Goal: Information Seeking & Learning: Check status

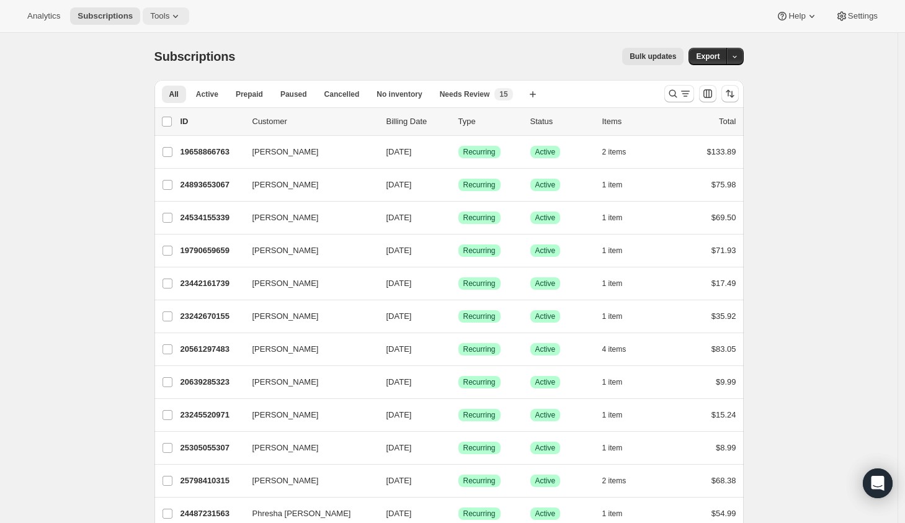
click at [168, 14] on span "Tools" at bounding box center [159, 16] width 19 height 10
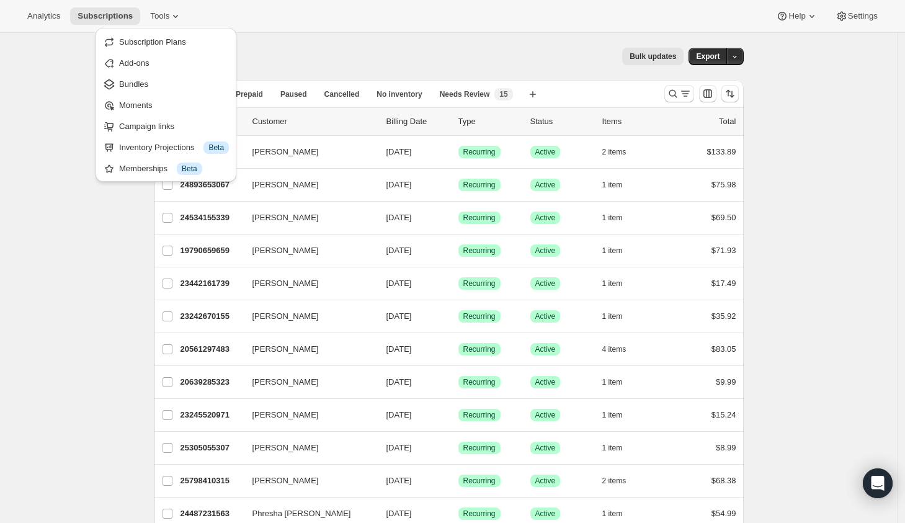
click at [14, 13] on div "Analytics Subscriptions Tools Help Settings" at bounding box center [452, 16] width 905 height 33
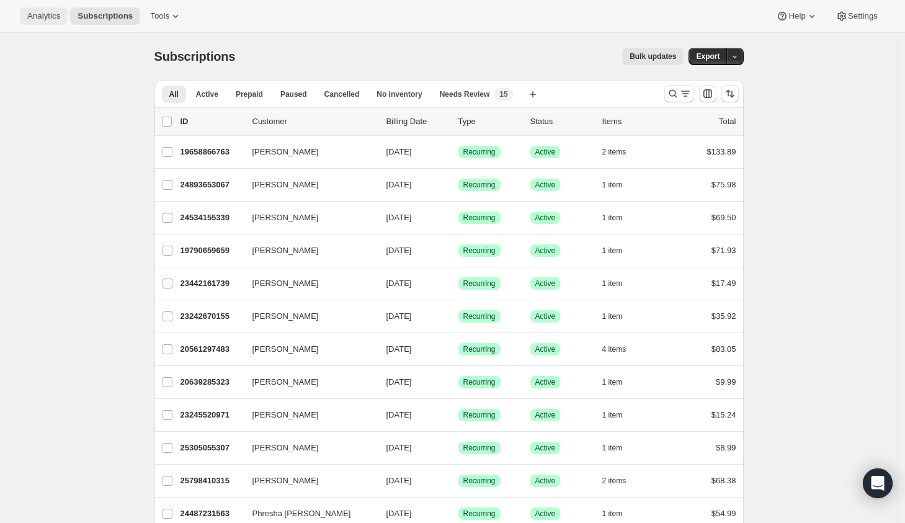
click at [39, 16] on span "Analytics" at bounding box center [43, 16] width 33 height 10
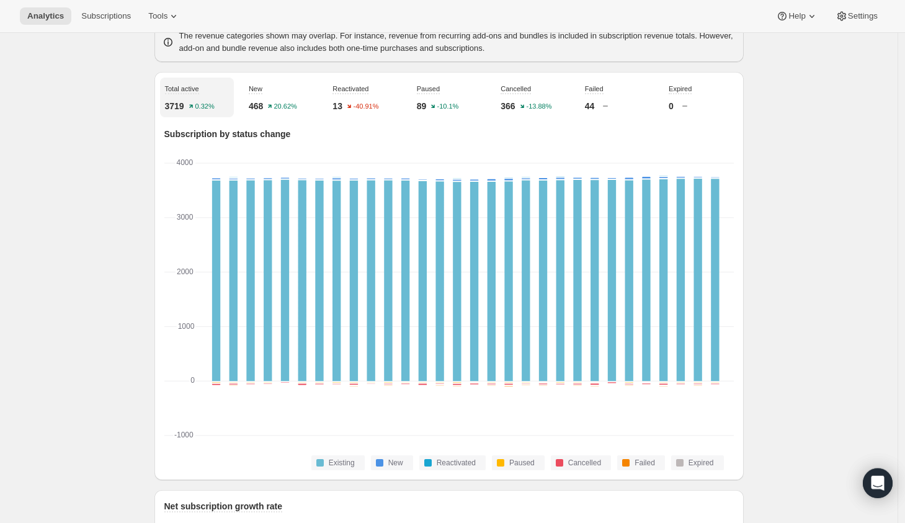
scroll to position [349, 0]
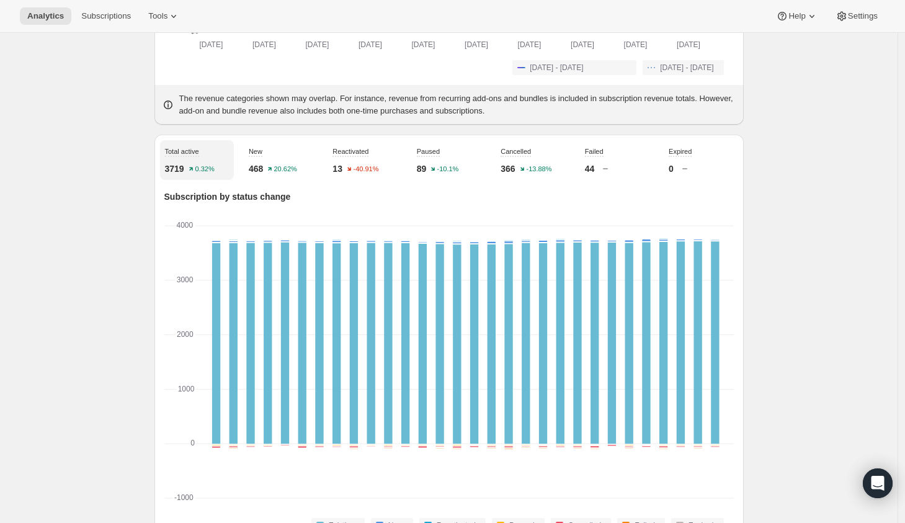
click at [729, 164] on div "Expired 0" at bounding box center [701, 160] width 74 height 40
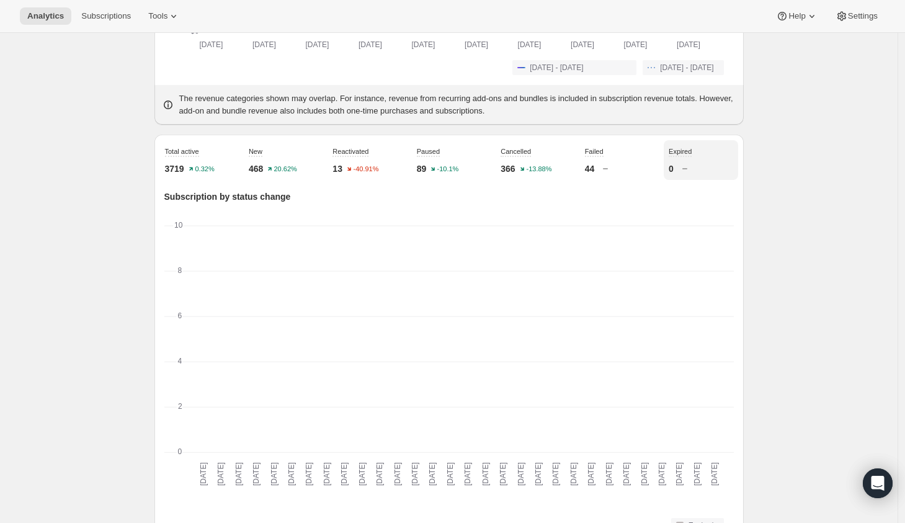
click at [729, 164] on div "Expired 0" at bounding box center [701, 160] width 74 height 40
click at [207, 169] on div "Total active 3719 0.32%" at bounding box center [197, 160] width 74 height 40
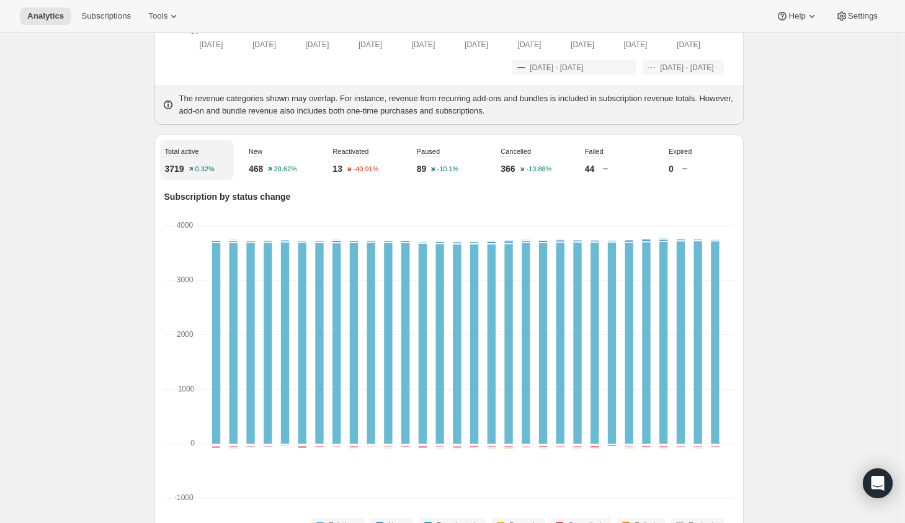
click at [280, 164] on div "New 468 20.62%" at bounding box center [281, 160] width 74 height 40
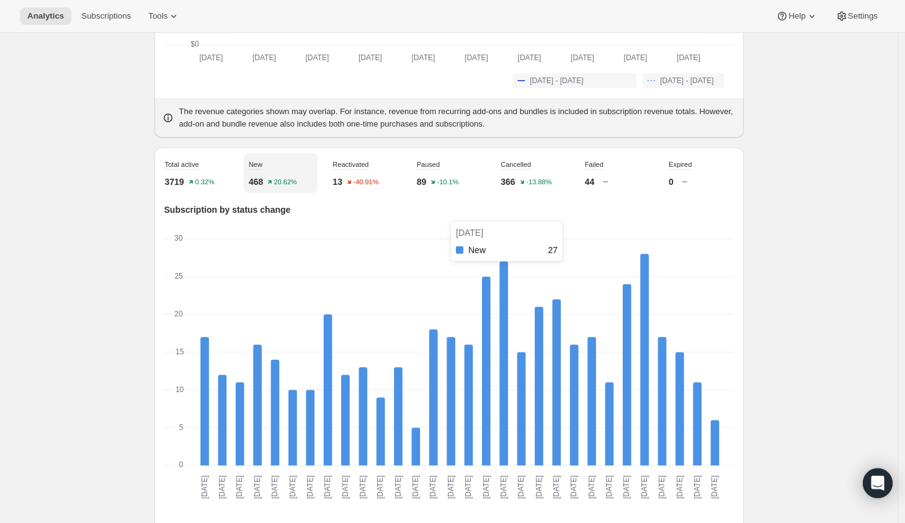
scroll to position [339, 0]
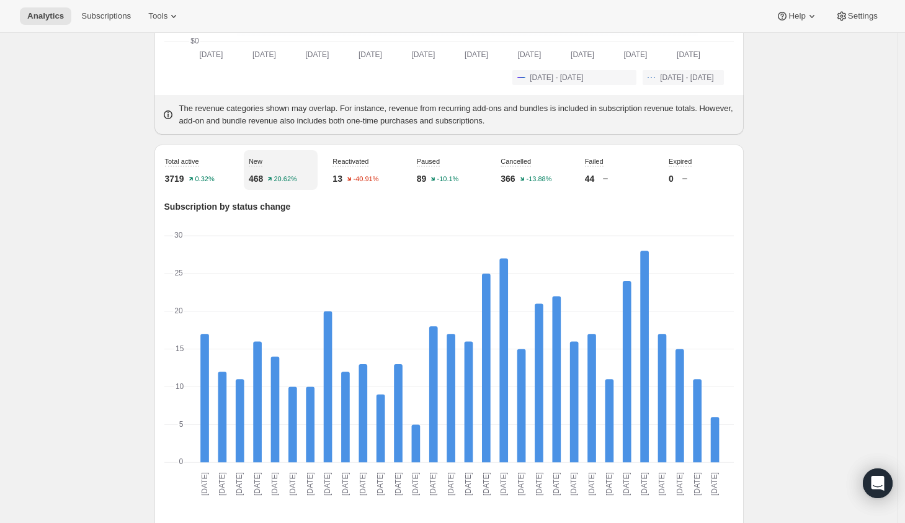
click at [555, 179] on div "Cancelled 366 -13.88%" at bounding box center [533, 170] width 74 height 40
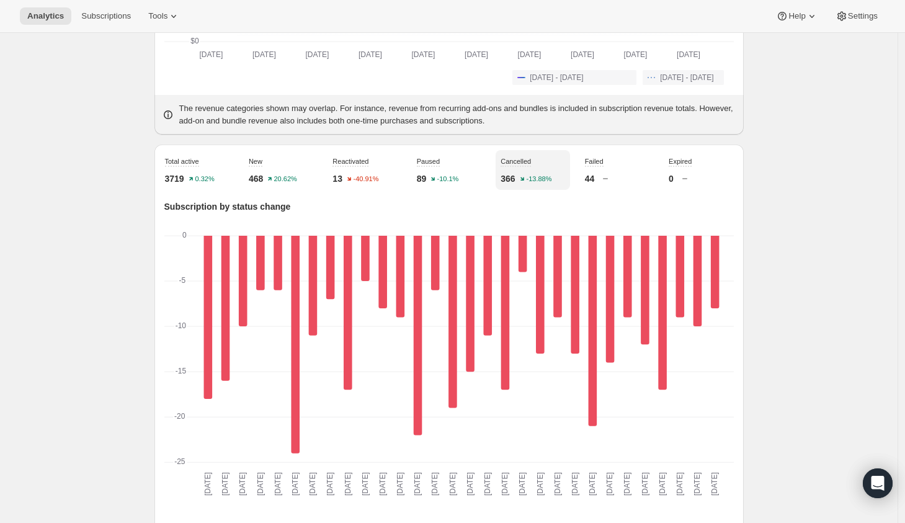
click at [225, 181] on div "Total active 3719 0.32%" at bounding box center [197, 170] width 74 height 40
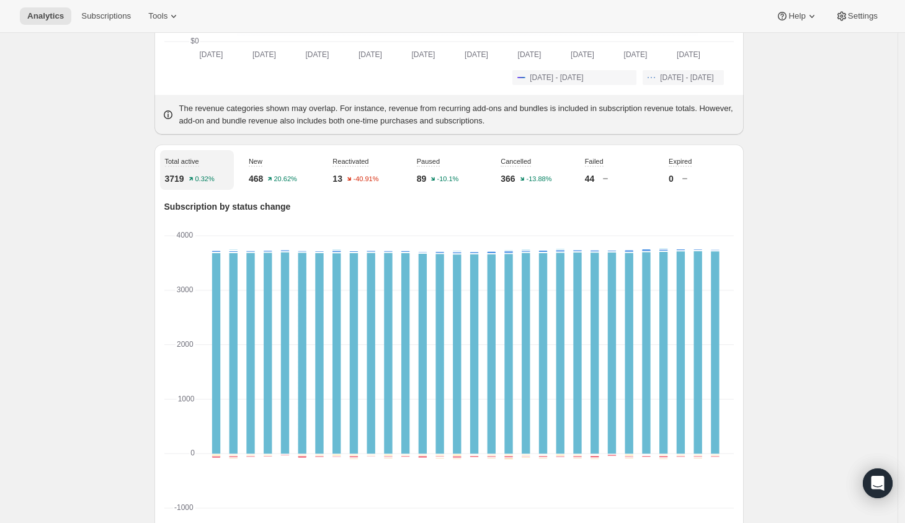
click at [286, 177] on div "New 468 20.62%" at bounding box center [281, 170] width 74 height 40
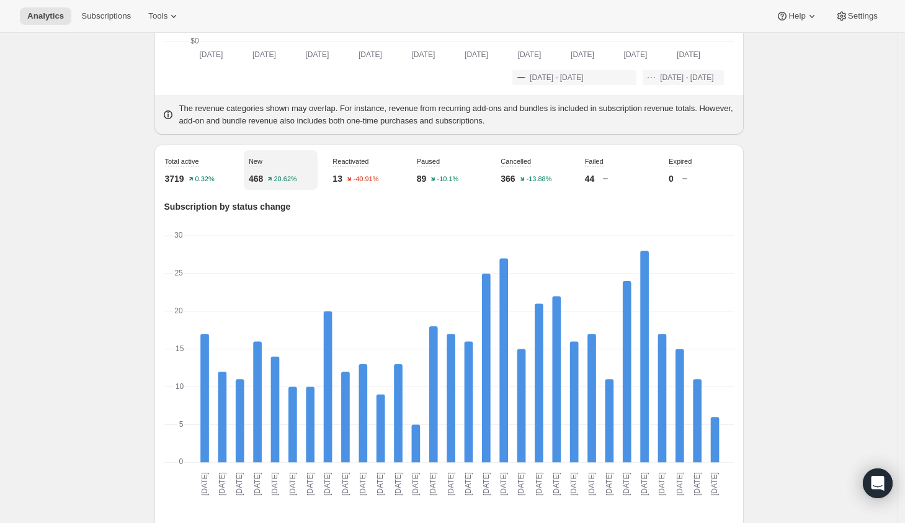
click at [563, 180] on div "Cancelled 366 -13.88%" at bounding box center [533, 170] width 74 height 40
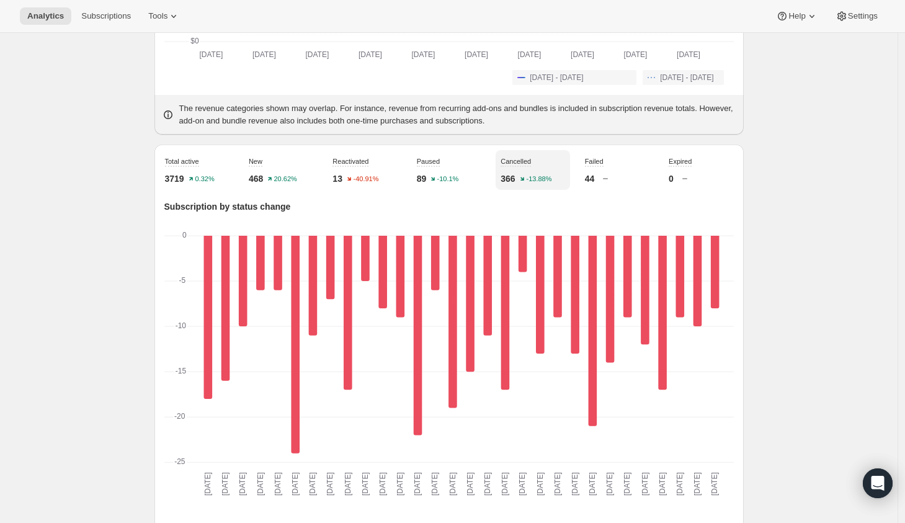
click at [634, 175] on div "Failed 44" at bounding box center [617, 170] width 74 height 40
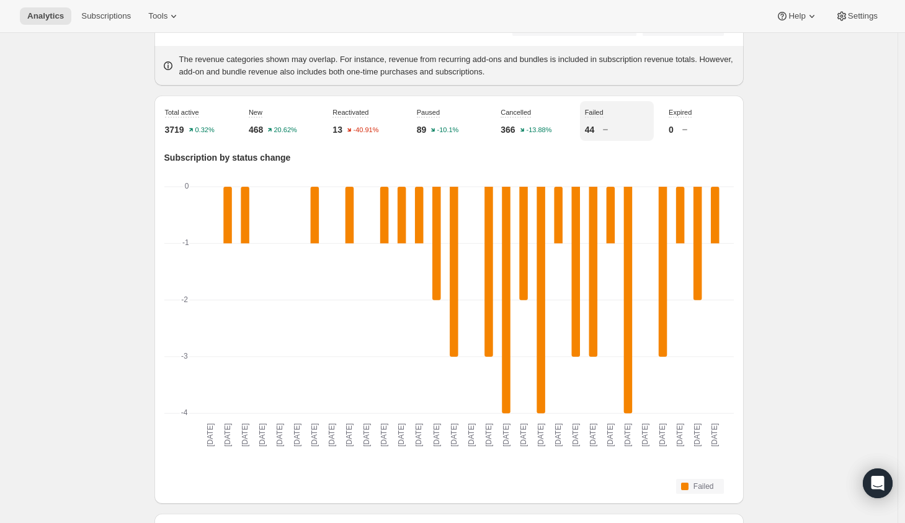
scroll to position [388, 0]
click at [562, 129] on div "Cancelled 366 -13.88%" at bounding box center [533, 120] width 74 height 40
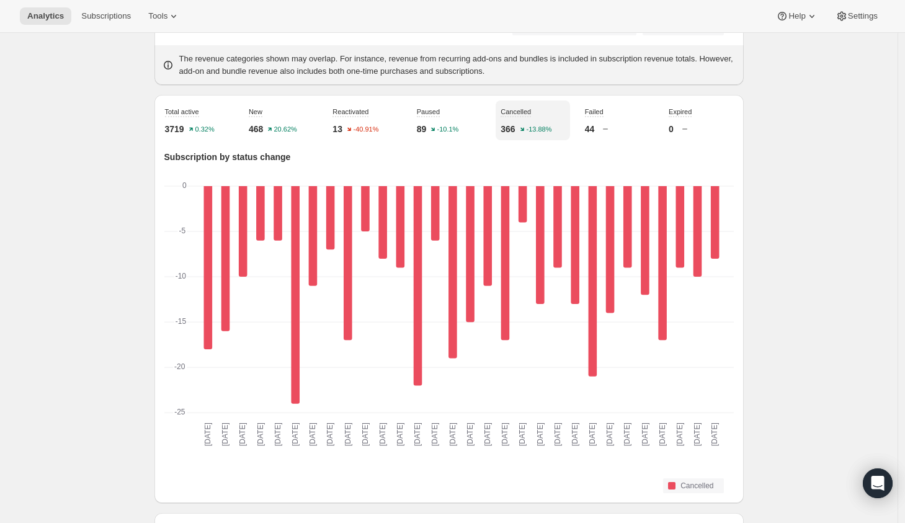
click at [639, 132] on div "Failed 44" at bounding box center [617, 120] width 74 height 40
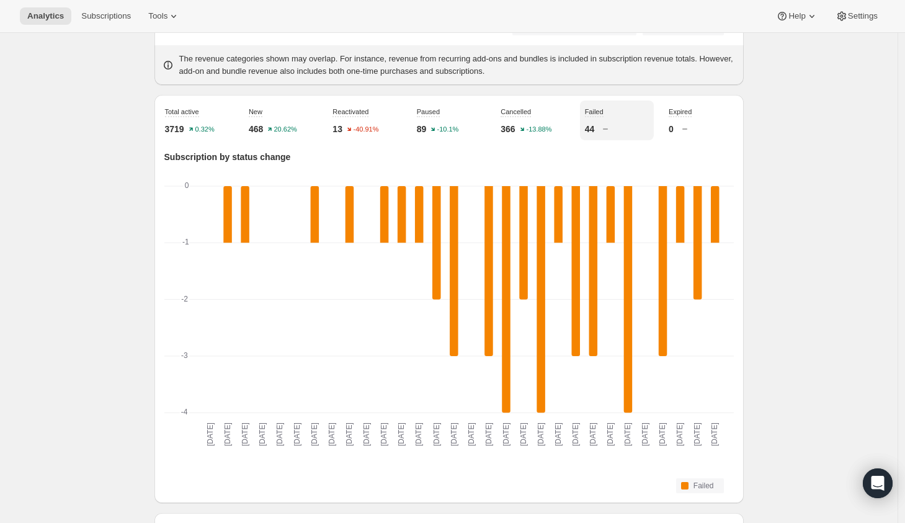
click at [455, 128] on div "Paused 89 -10.1%" at bounding box center [449, 120] width 74 height 40
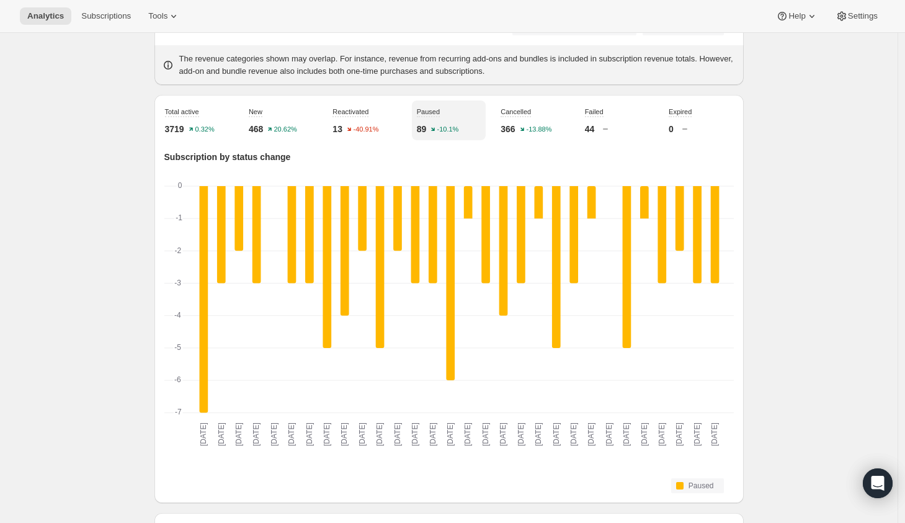
click at [218, 133] on div "Total active 3719 0.32%" at bounding box center [197, 120] width 74 height 40
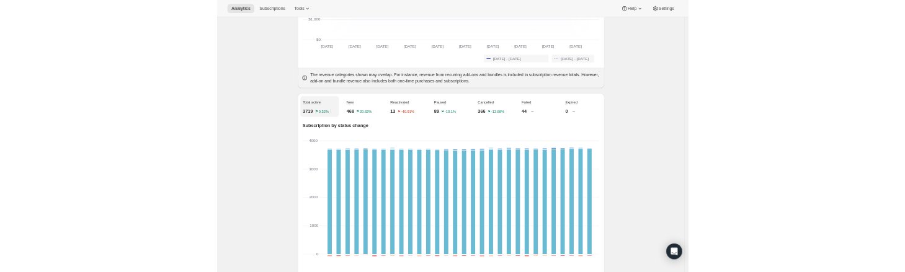
scroll to position [318, 0]
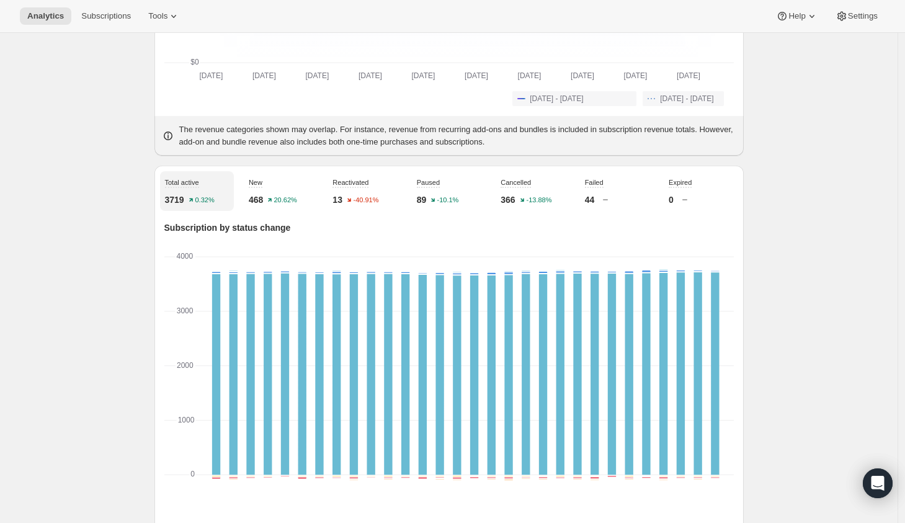
click at [203, 306] on icon "-1000 -1000 0 0 1000 1000 2000 2000 3000 3000 4000 4000" at bounding box center [448, 396] width 569 height 285
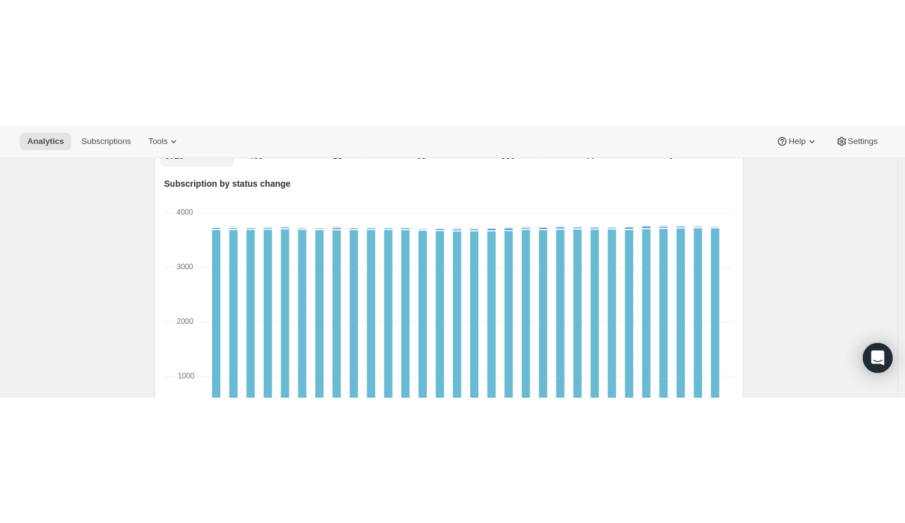
scroll to position [496, 0]
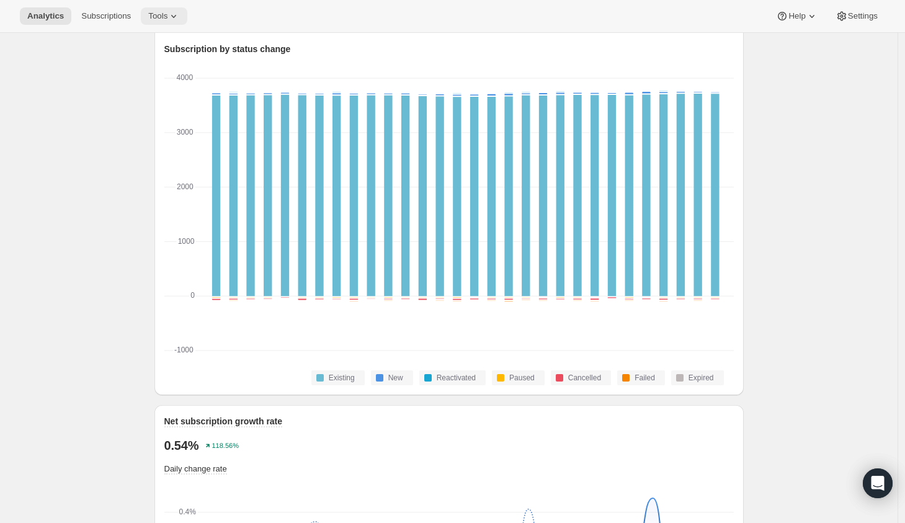
click at [167, 14] on span "Tools" at bounding box center [157, 16] width 19 height 10
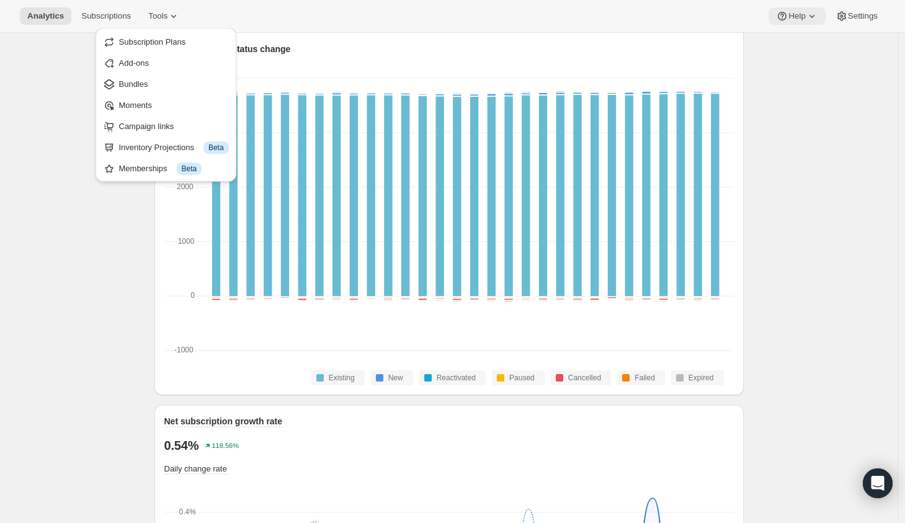
click at [797, 19] on span "Help" at bounding box center [796, 16] width 17 height 10
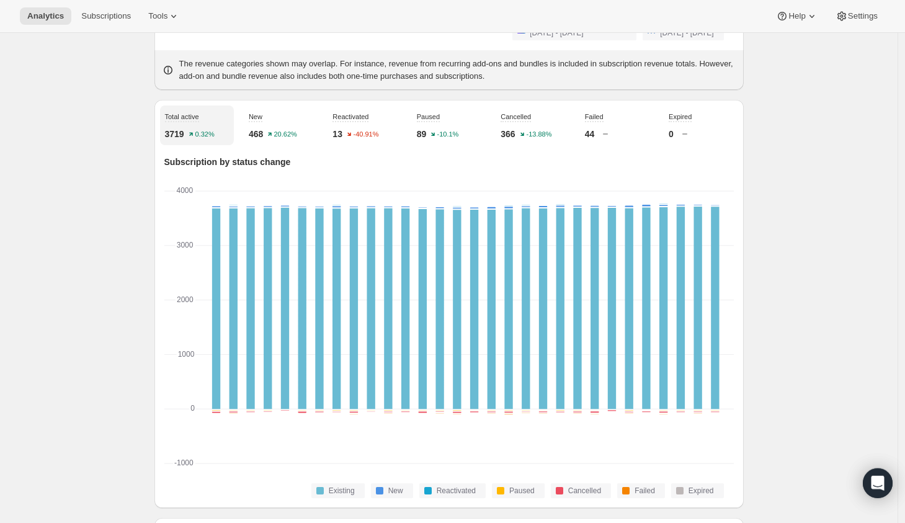
scroll to position [387, 0]
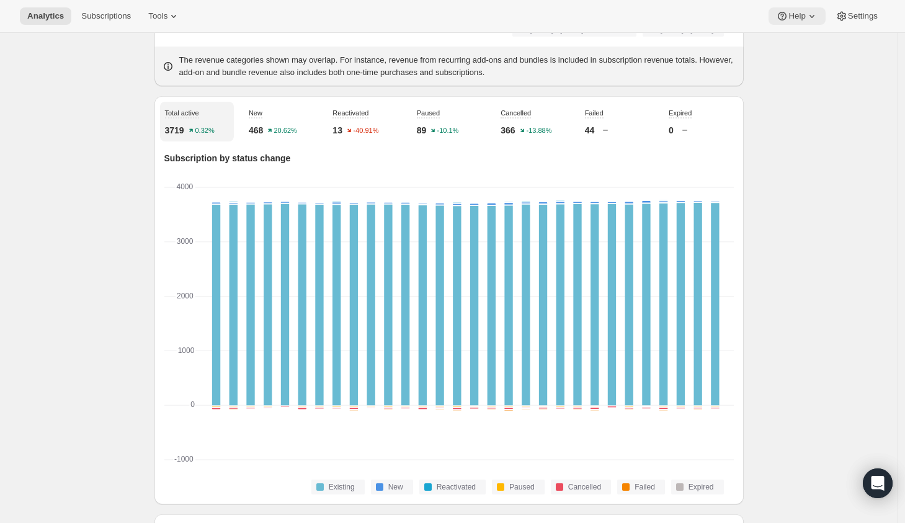
click at [800, 15] on span "Help" at bounding box center [796, 16] width 17 height 10
click at [804, 63] on span "Help Center" at bounding box center [793, 62] width 43 height 9
click at [866, 16] on span "Settings" at bounding box center [863, 16] width 30 height 10
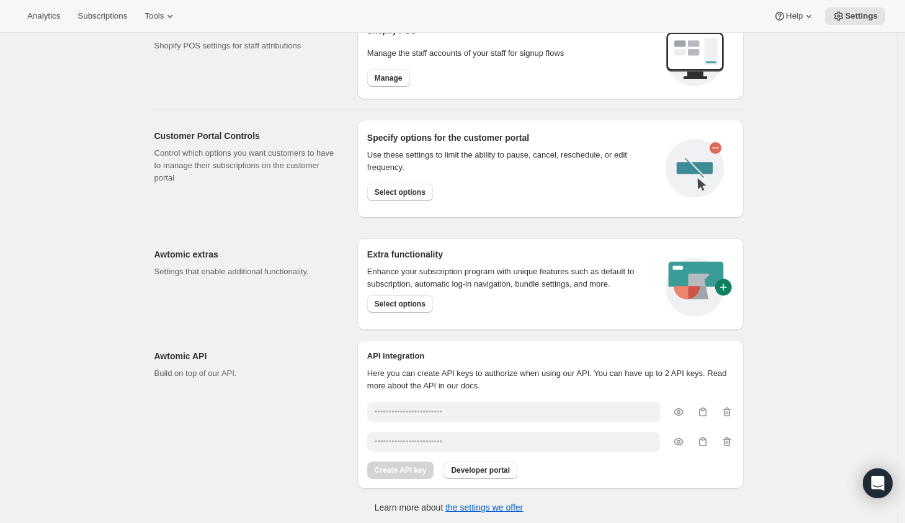
scroll to position [554, 0]
click at [420, 303] on span "Select options" at bounding box center [400, 303] width 51 height 10
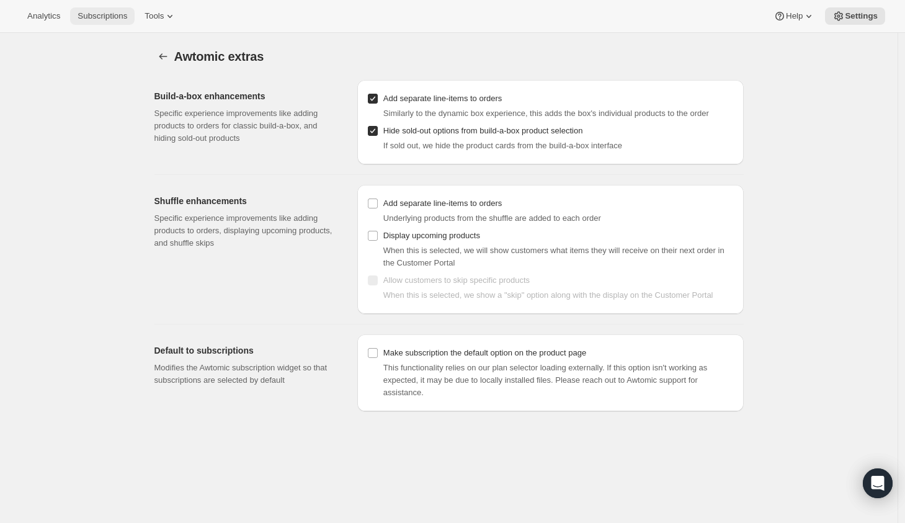
click at [118, 17] on span "Subscriptions" at bounding box center [103, 16] width 50 height 10
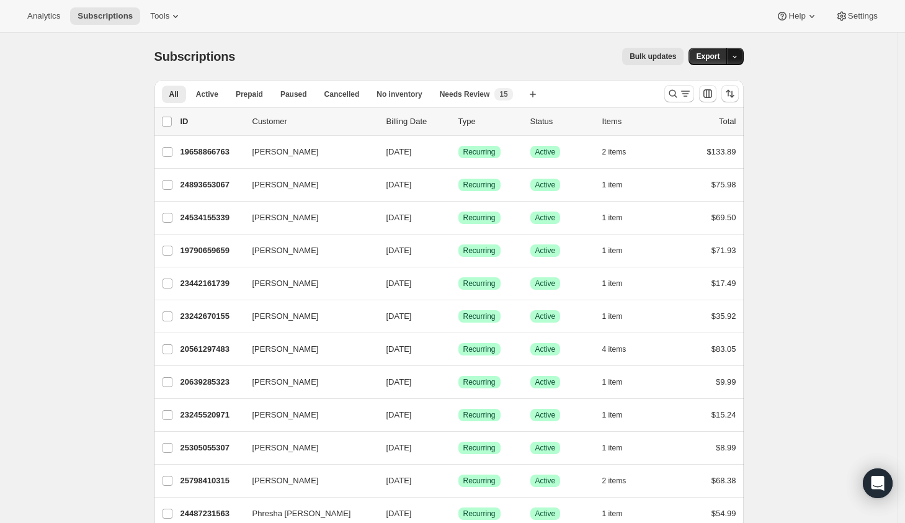
click at [739, 56] on icon "button" at bounding box center [735, 57] width 8 height 8
click at [698, 107] on span "Timeline events" at bounding box center [669, 103] width 56 height 9
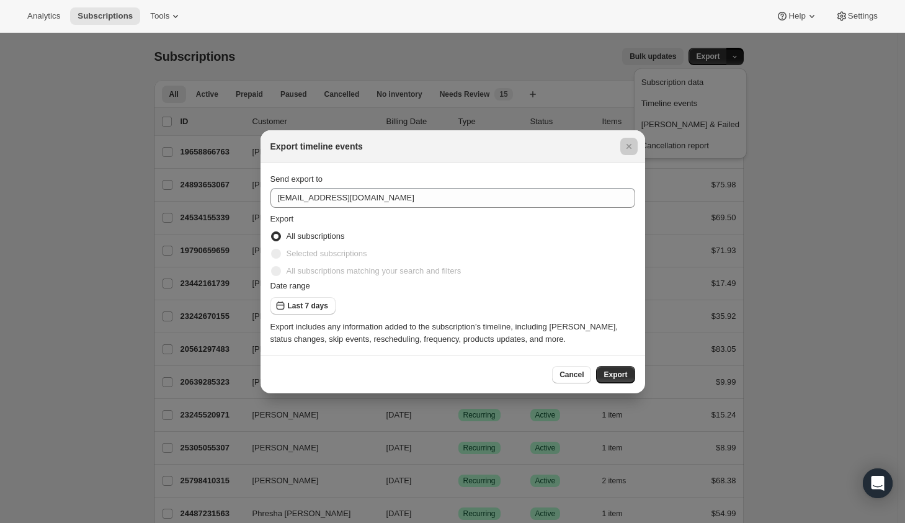
click at [797, 148] on div at bounding box center [452, 261] width 905 height 523
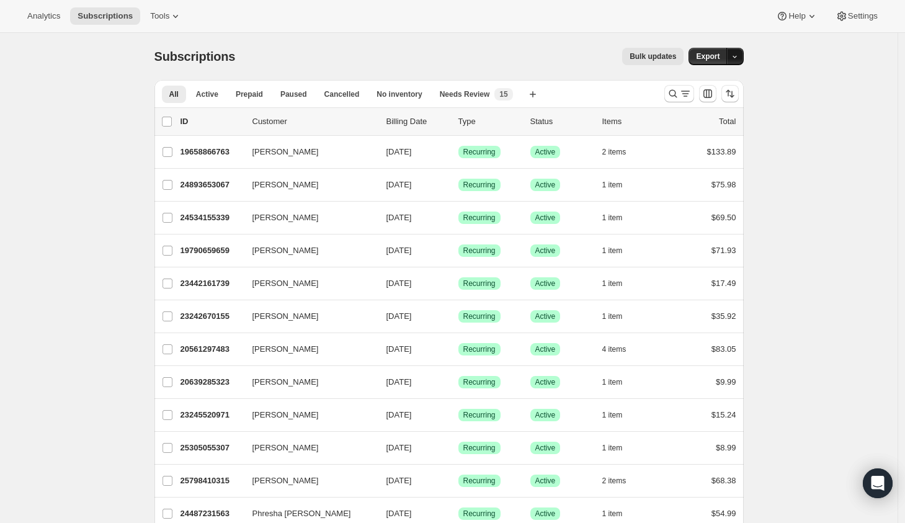
click at [744, 58] on button "button" at bounding box center [734, 56] width 17 height 17
click at [703, 79] on span "Subscription data" at bounding box center [672, 82] width 62 height 9
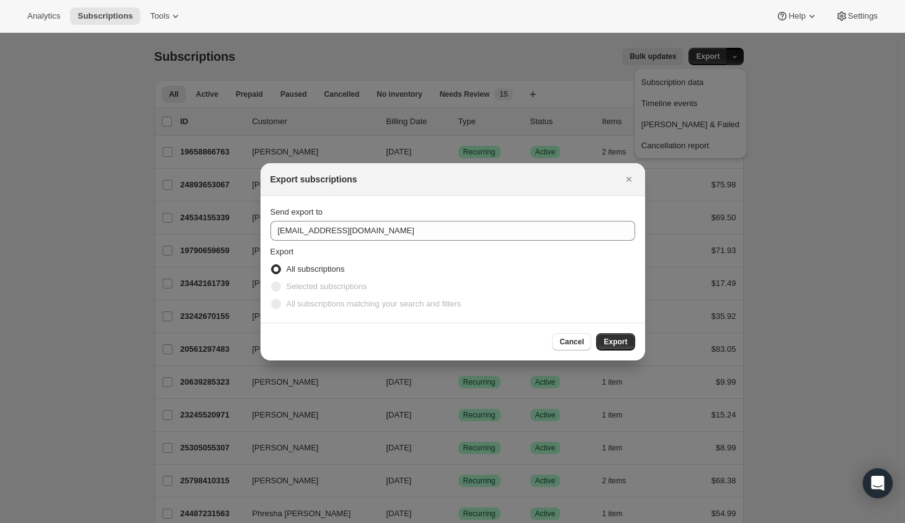
click at [838, 187] on div at bounding box center [452, 261] width 905 height 523
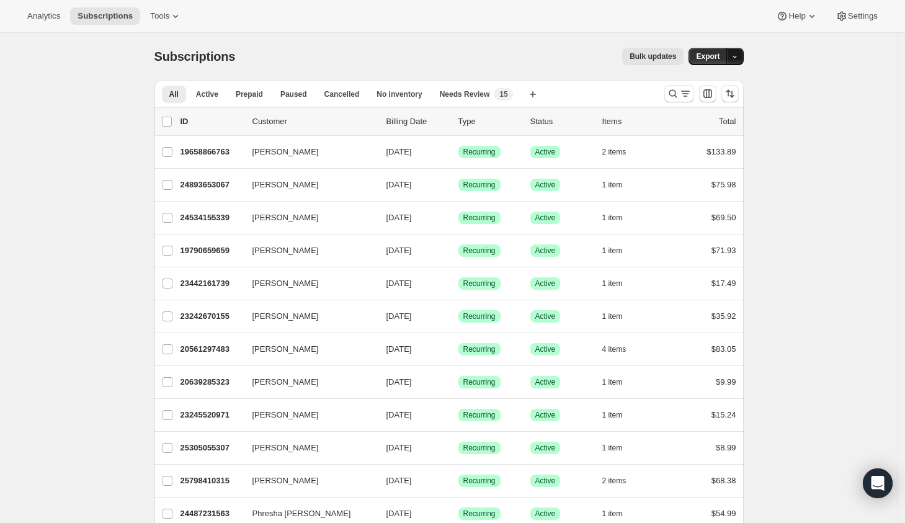
click at [739, 56] on icon "button" at bounding box center [735, 57] width 8 height 8
click at [709, 149] on span "Cancellation report" at bounding box center [675, 145] width 68 height 9
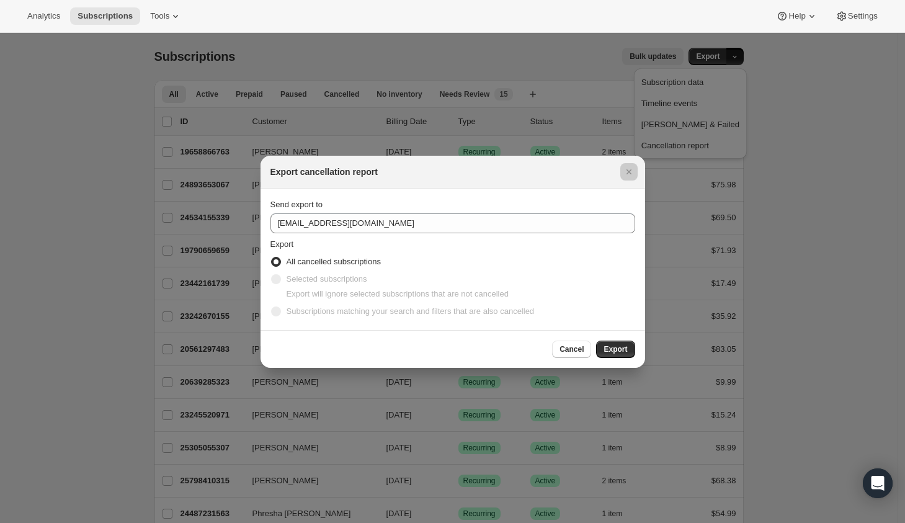
click at [802, 84] on div at bounding box center [452, 261] width 905 height 523
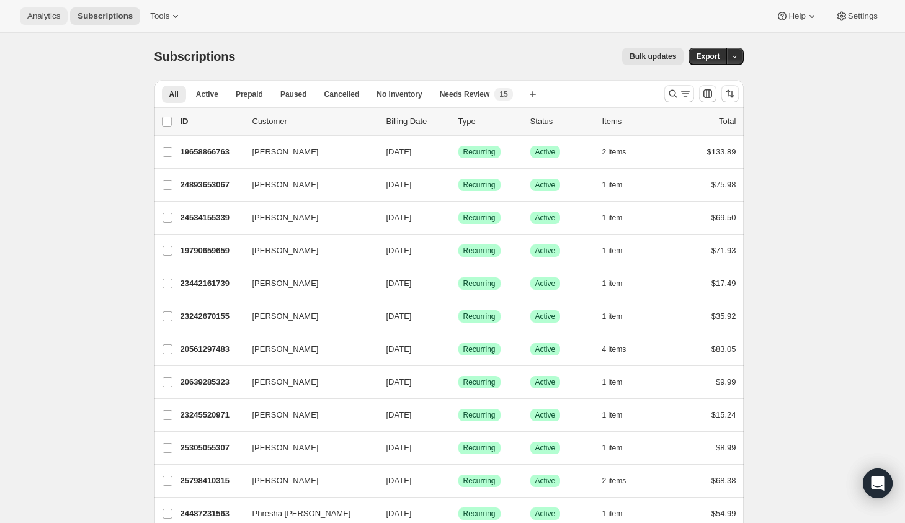
click at [50, 17] on span "Analytics" at bounding box center [43, 16] width 33 height 10
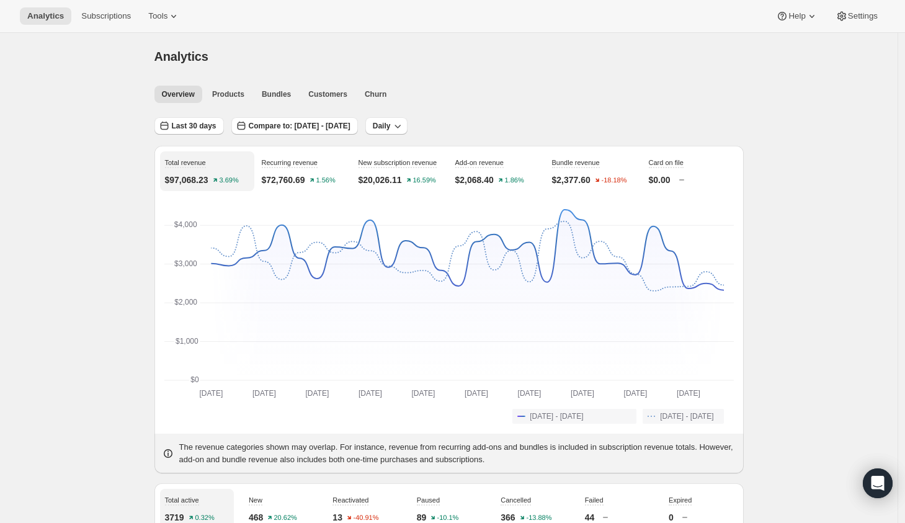
click at [513, 82] on div "Overview Products Bundles Customers Churn More views Overview Products Bundles …" at bounding box center [445, 93] width 597 height 27
click at [340, 100] on button "Customers" at bounding box center [328, 94] width 54 height 17
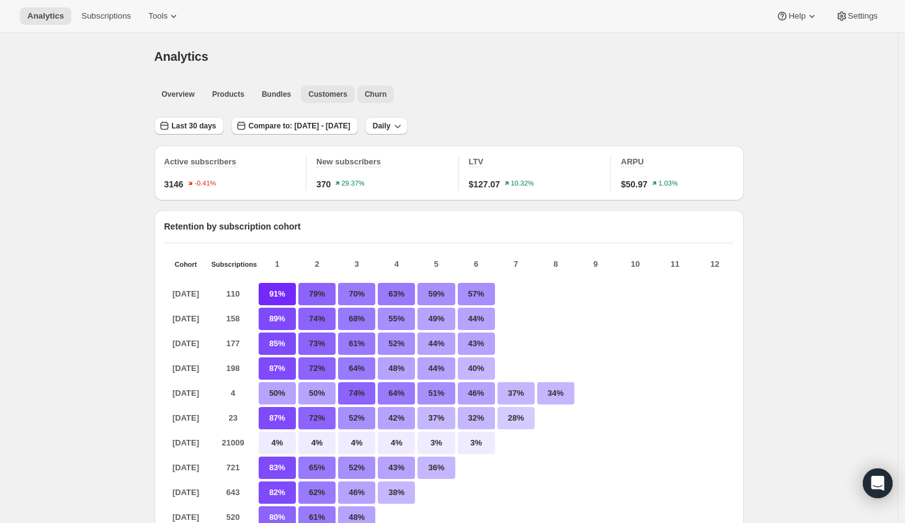
click at [370, 89] on button "Churn" at bounding box center [375, 94] width 37 height 17
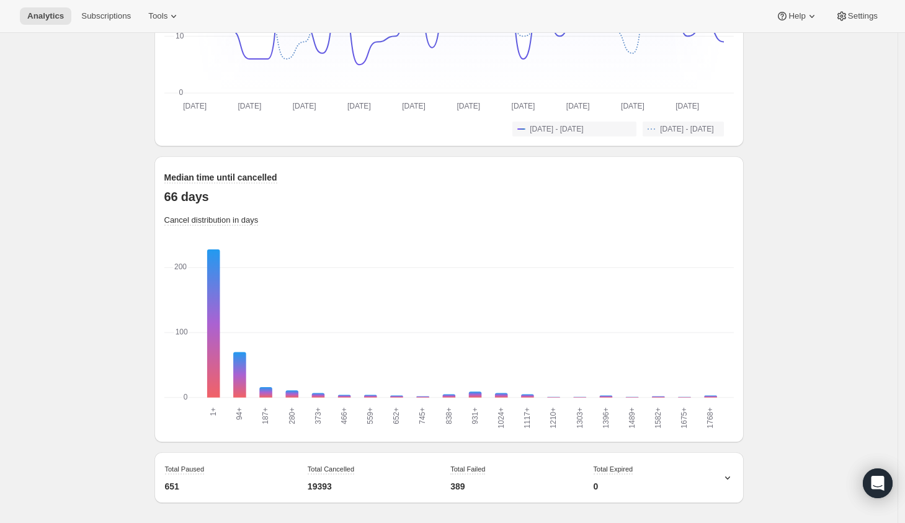
scroll to position [1087, 0]
click at [189, 326] on icon "1+ 1+ 94+ 94+ 187+ 187+ 280+ 280+ 373+ 373+ 466+ 466+ 559+ 559+ 652+ 652+ 745+ …" at bounding box center [448, 339] width 569 height 186
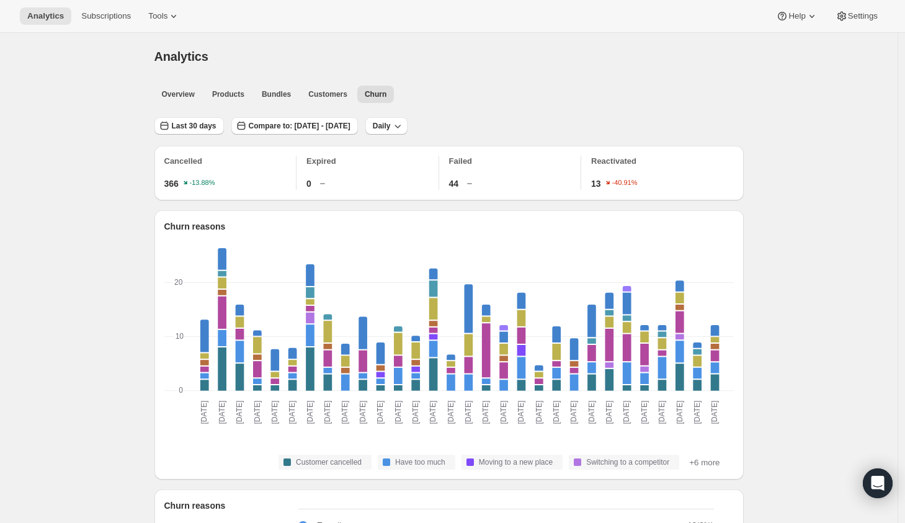
scroll to position [0, 0]
click at [332, 96] on span "Customers" at bounding box center [327, 94] width 39 height 10
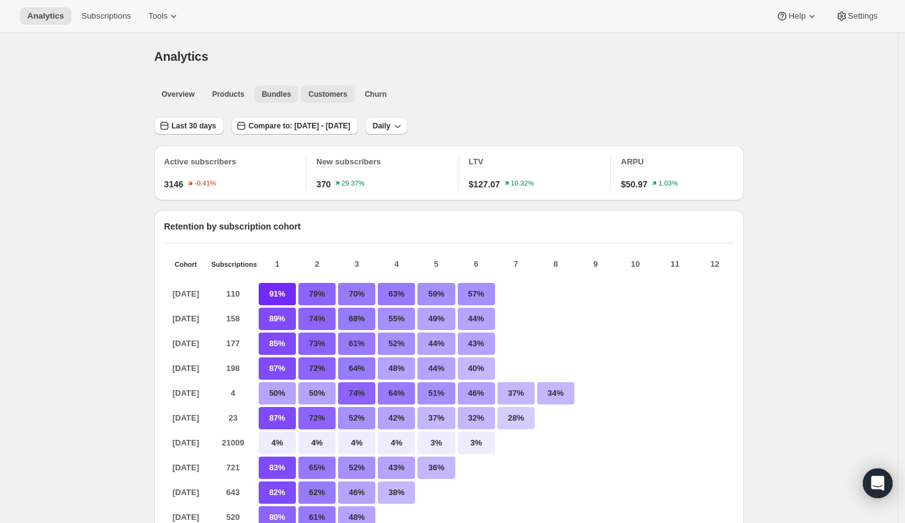
click at [268, 89] on span "Bundles" at bounding box center [276, 94] width 29 height 10
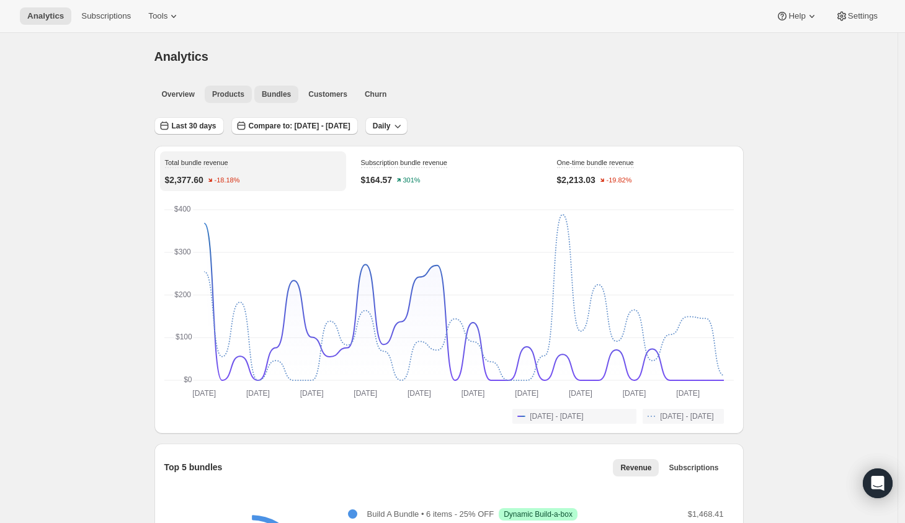
click at [232, 97] on span "Products" at bounding box center [228, 94] width 32 height 10
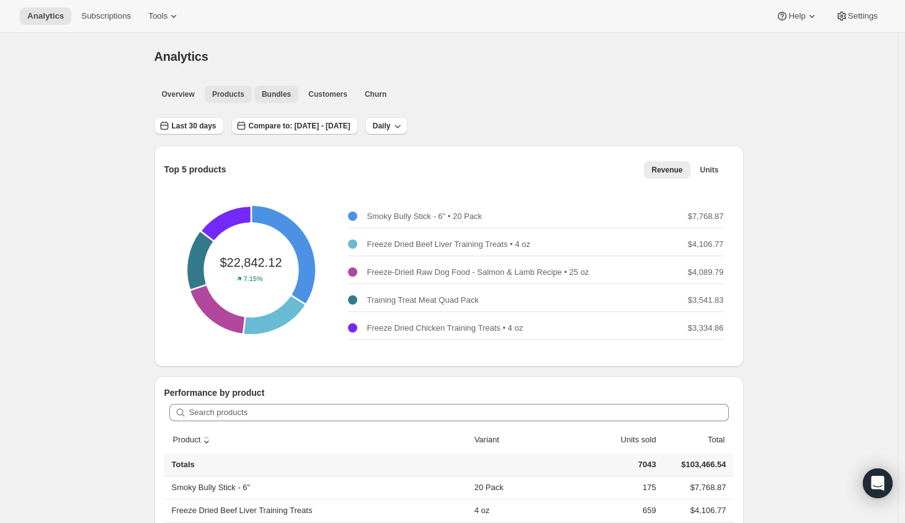
click at [272, 92] on span "Bundles" at bounding box center [276, 94] width 29 height 10
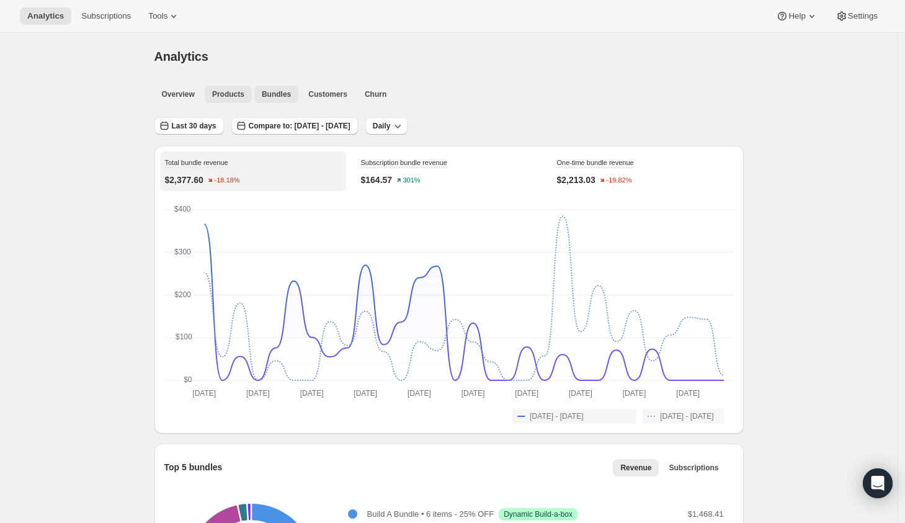
click at [239, 99] on button "Products" at bounding box center [228, 94] width 47 height 17
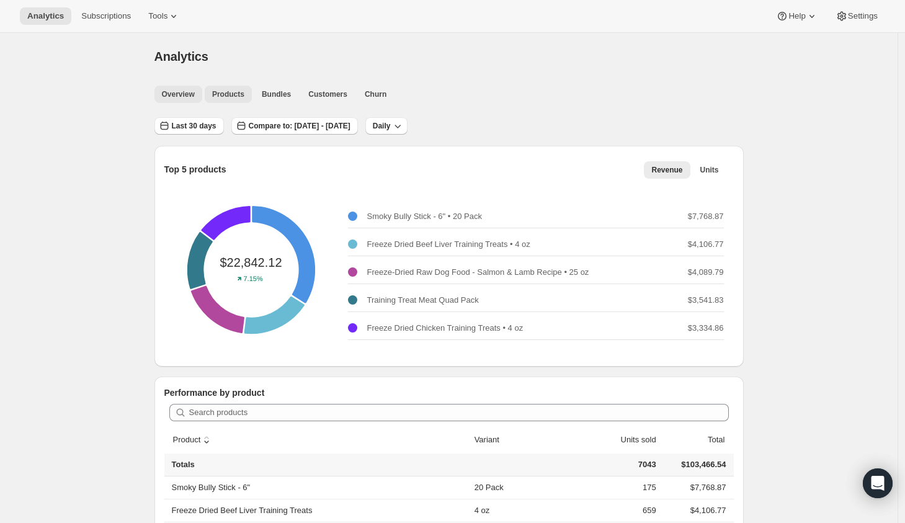
click at [193, 100] on button "Overview" at bounding box center [178, 94] width 48 height 17
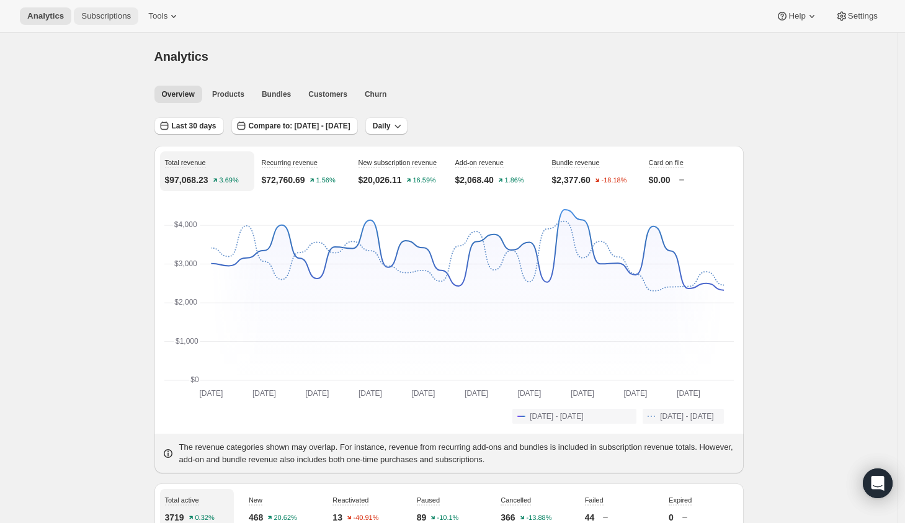
click at [100, 14] on span "Subscriptions" at bounding box center [106, 16] width 50 height 10
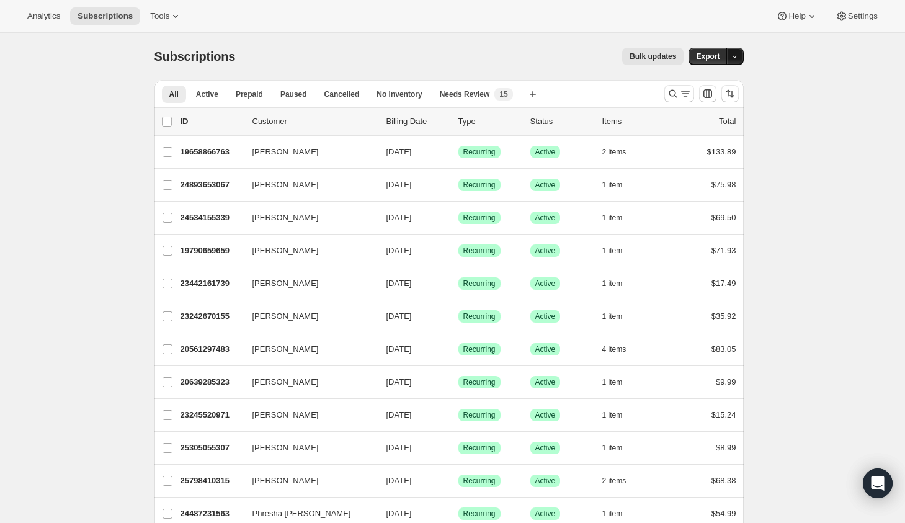
click at [739, 56] on icon "button" at bounding box center [735, 57] width 8 height 8
click at [703, 79] on span "Subscription data" at bounding box center [672, 82] width 62 height 9
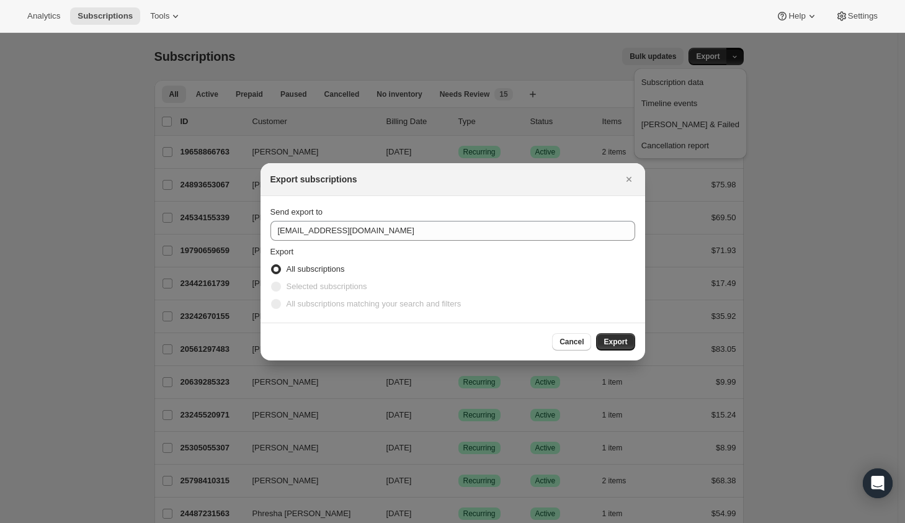
click at [777, 110] on div at bounding box center [452, 261] width 905 height 523
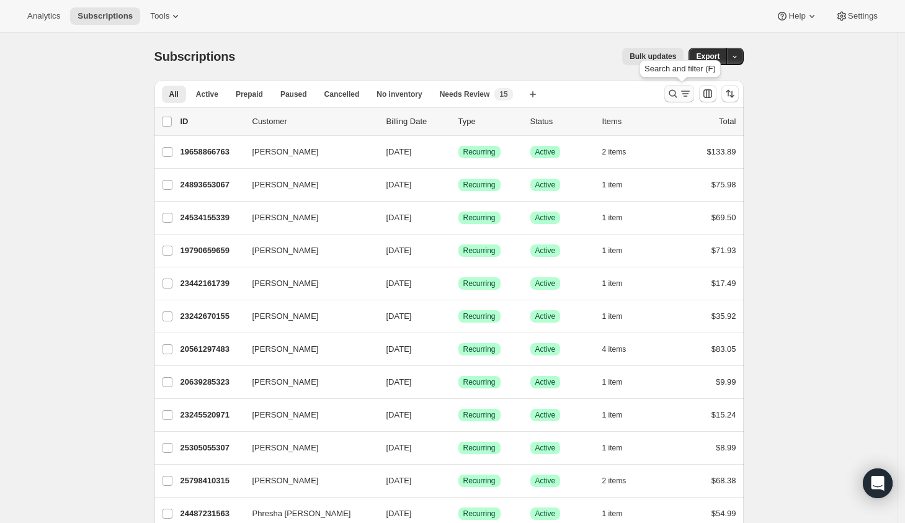
click at [684, 92] on icon "Search and filter results" at bounding box center [685, 93] width 12 height 12
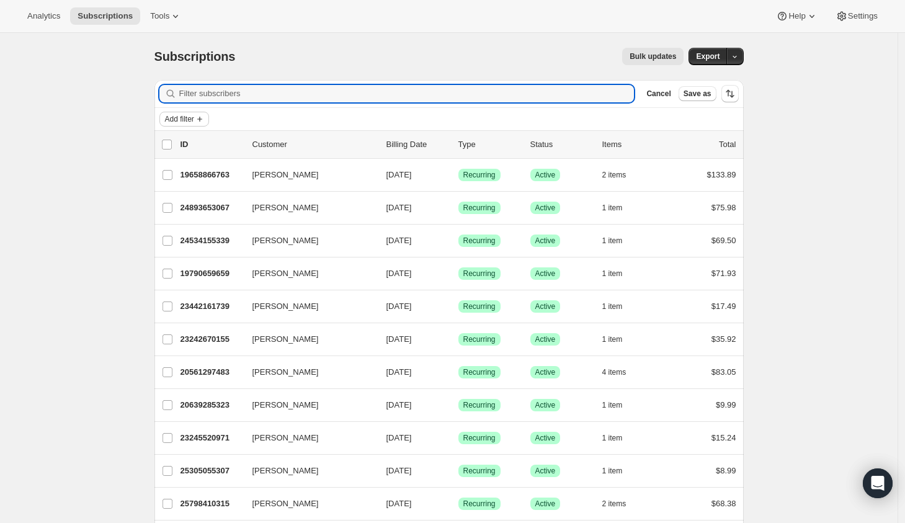
click at [189, 114] on span "Add filter" at bounding box center [179, 119] width 29 height 10
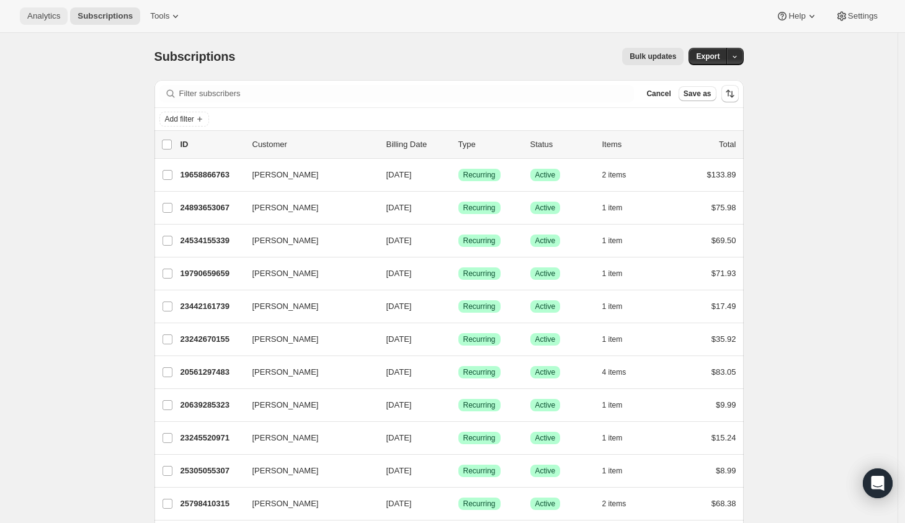
click at [52, 18] on span "Analytics" at bounding box center [43, 16] width 33 height 10
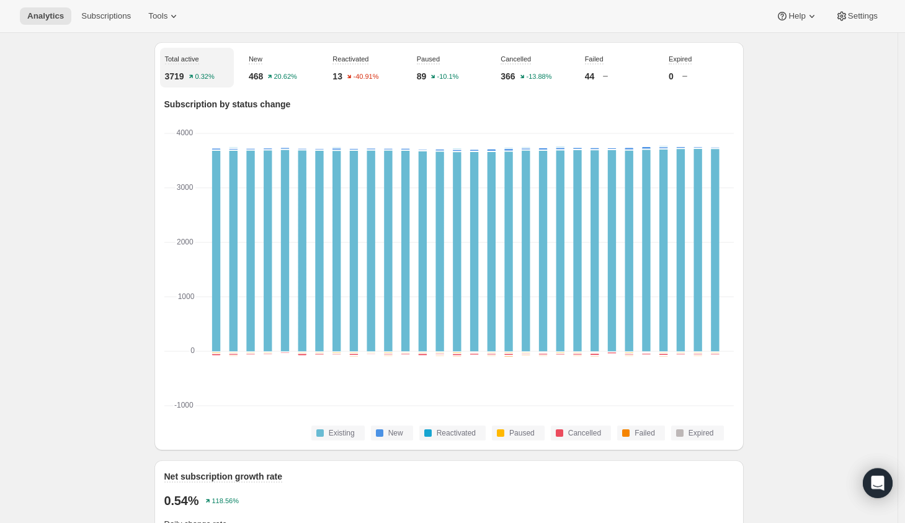
scroll to position [437, 0]
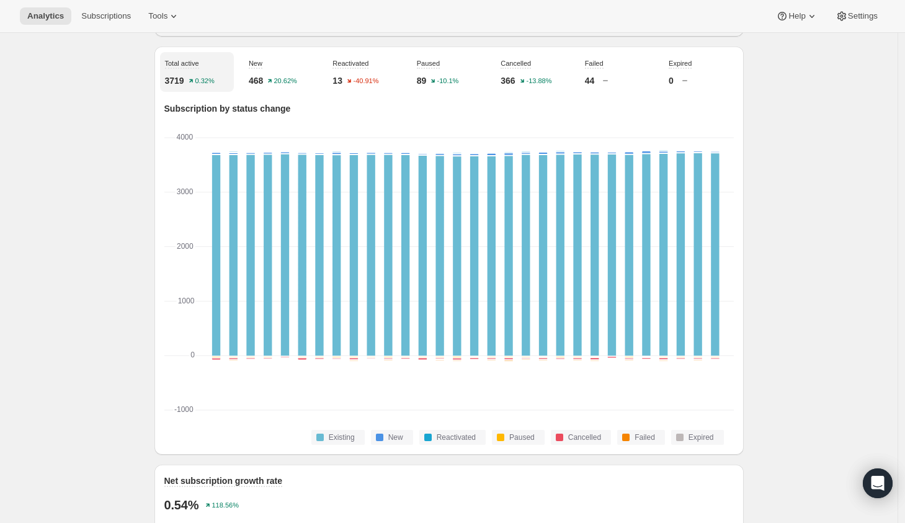
click at [215, 435] on div "-1000 -1000 0 0 1000 1000 2000 2000 3000 3000 4000 4000 Existing New Reactivate…" at bounding box center [448, 290] width 569 height 310
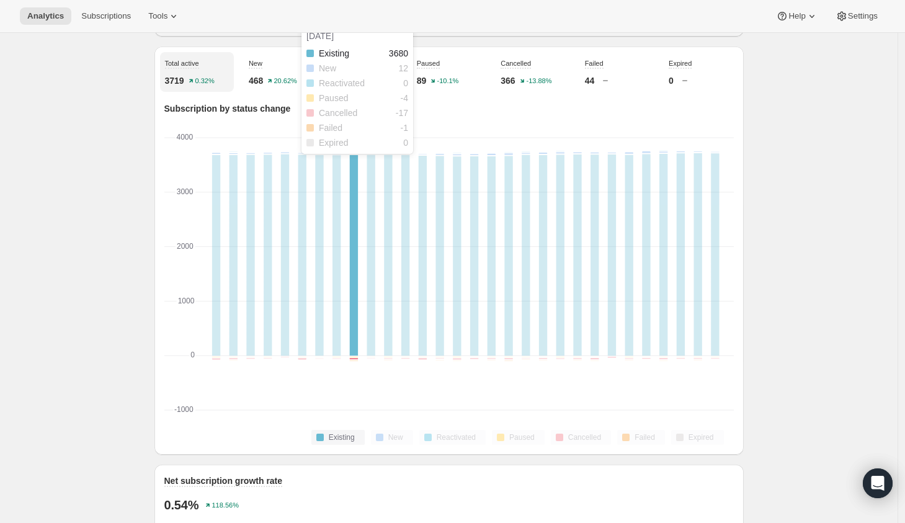
click at [414, 200] on rect "Aug 23 2025: Existing 3682,New 13,Reactivated 0,Paused -2,Cancelled -9,Failed -…" at bounding box center [405, 274] width 17 height 272
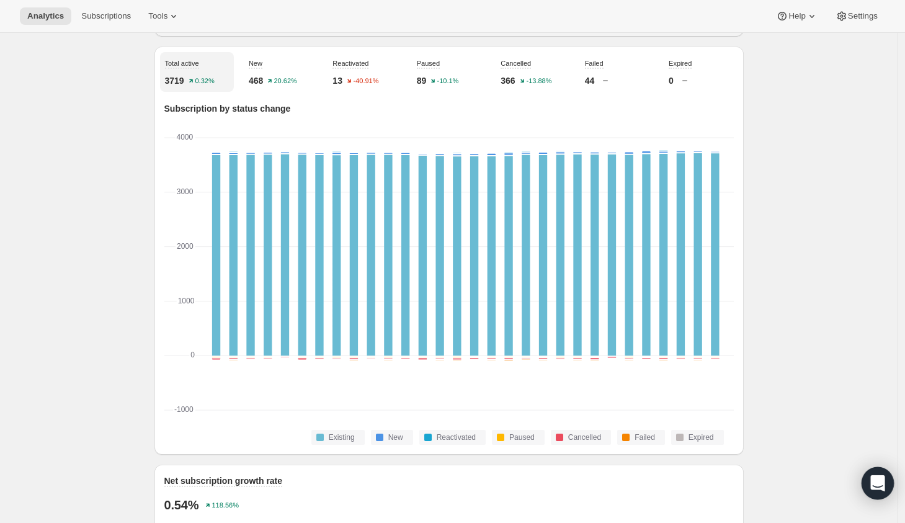
click at [876, 473] on div "Open Intercom Messenger" at bounding box center [877, 483] width 33 height 33
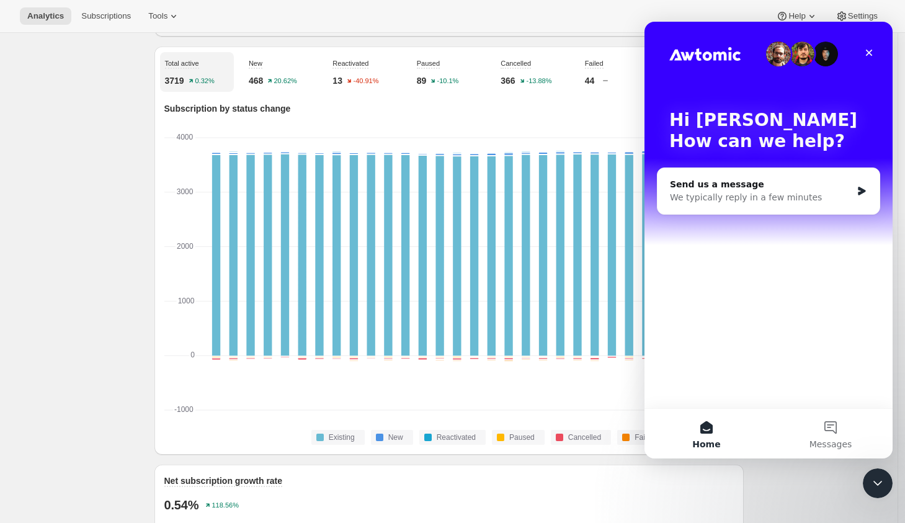
scroll to position [0, 0]
click at [836, 431] on button "Messages" at bounding box center [830, 434] width 124 height 50
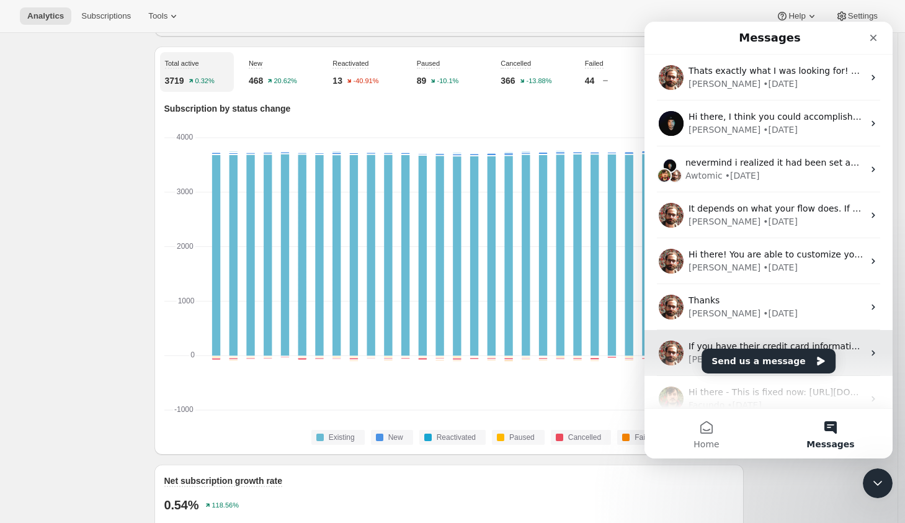
scroll to position [155, 0]
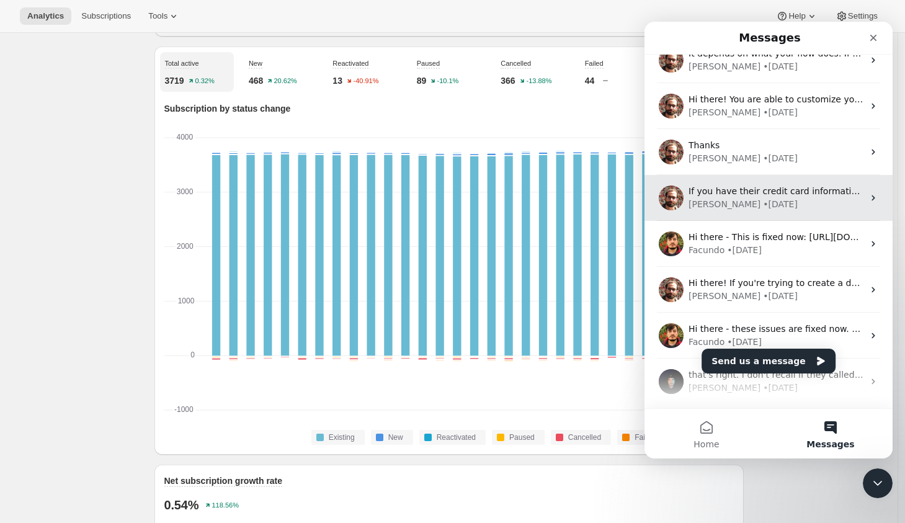
click at [799, 212] on div "If you have their credit card information you could do that by going through th…" at bounding box center [768, 198] width 248 height 46
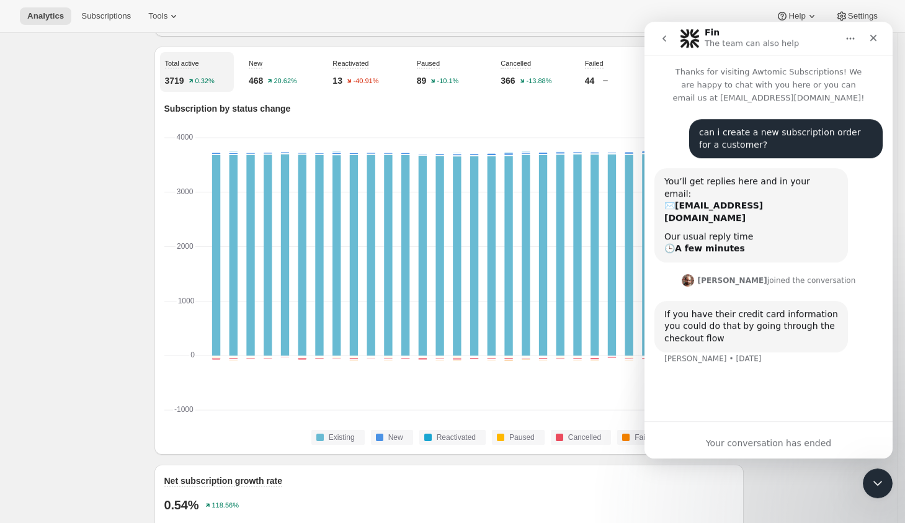
scroll to position [437, 0]
click at [669, 38] on icon "go back" at bounding box center [664, 38] width 10 height 10
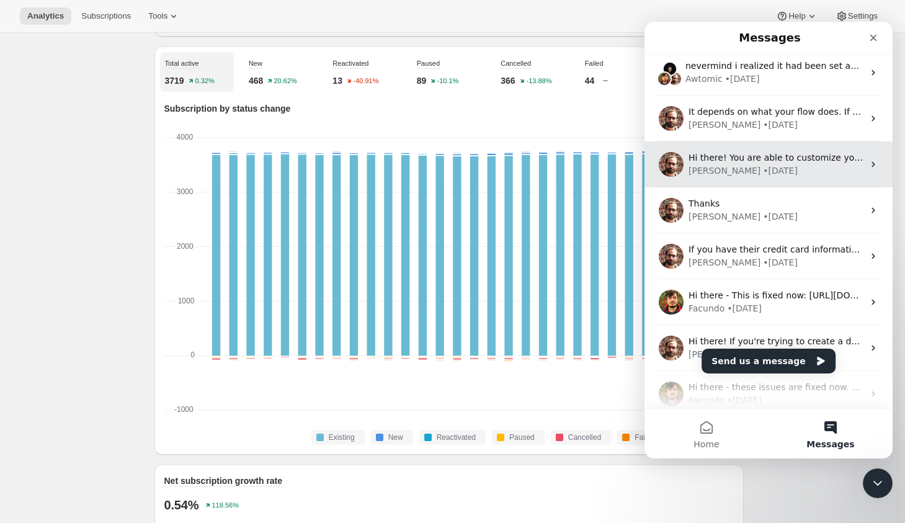
scroll to position [0, 0]
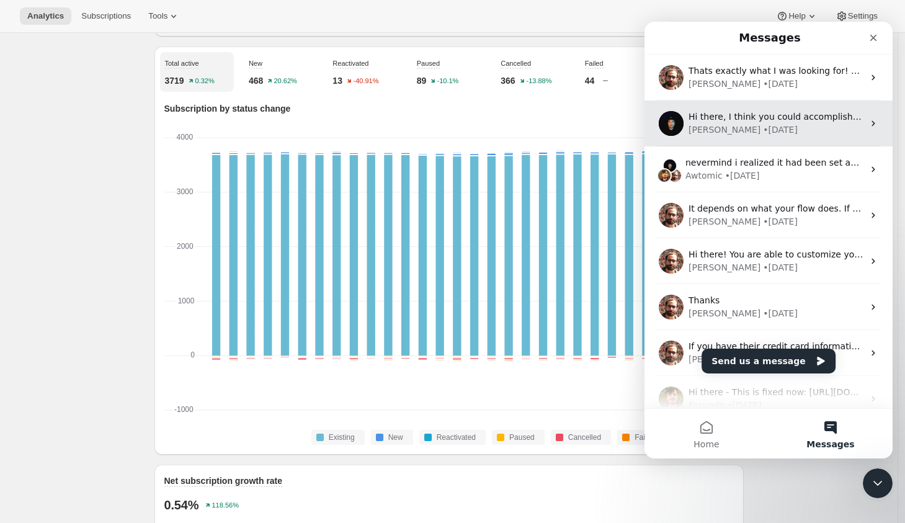
click at [790, 130] on div "[PERSON_NAME] • [DATE]" at bounding box center [775, 129] width 175 height 13
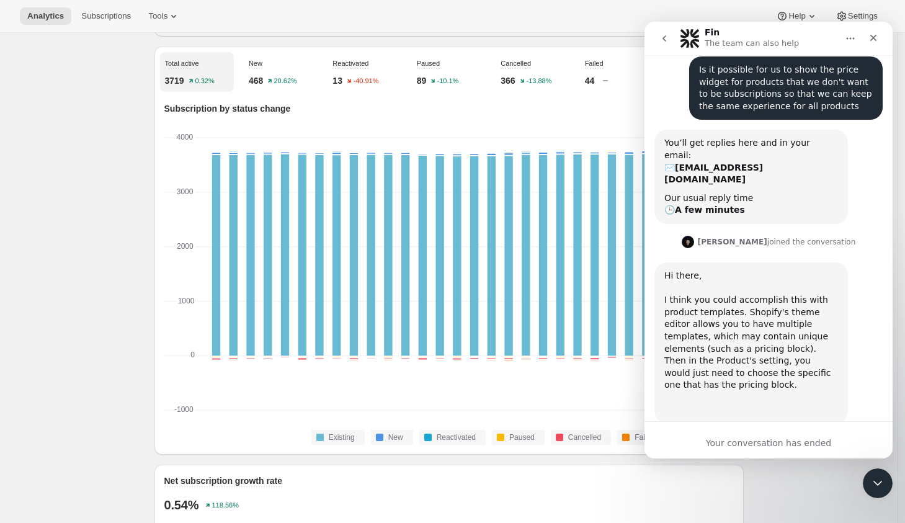
scroll to position [66, 0]
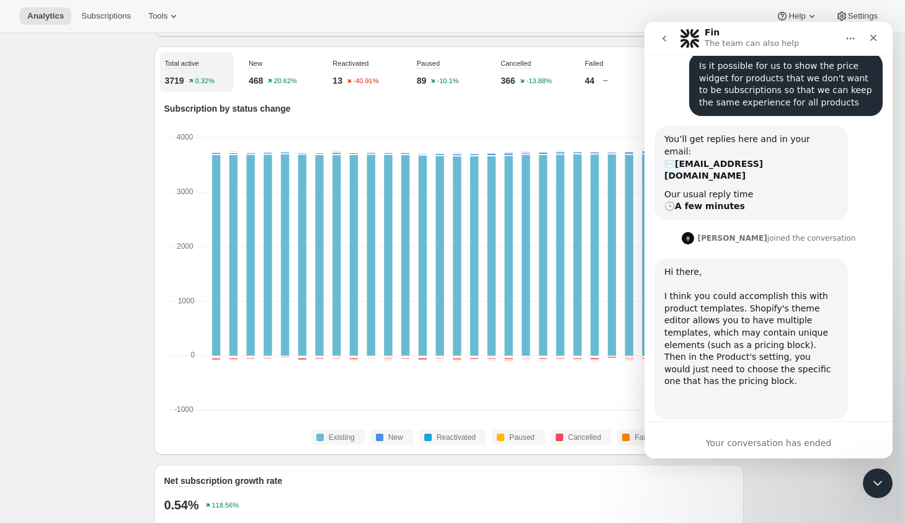
click at [662, 37] on icon "go back" at bounding box center [664, 38] width 10 height 10
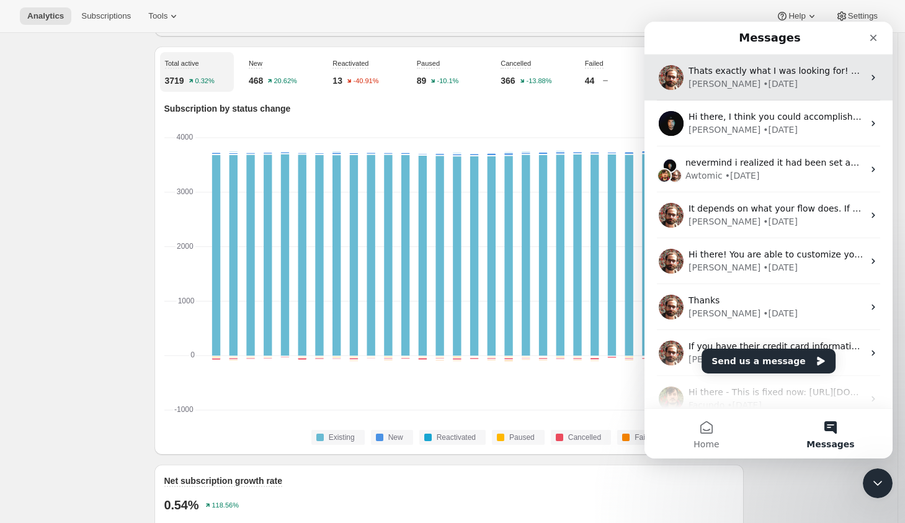
click at [774, 82] on div "[PERSON_NAME] • [DATE]" at bounding box center [775, 84] width 175 height 13
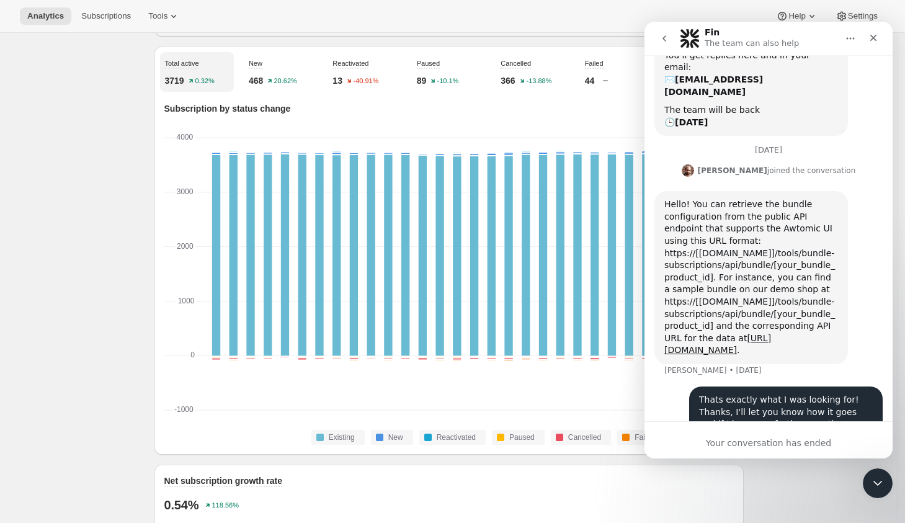
scroll to position [288, 0]
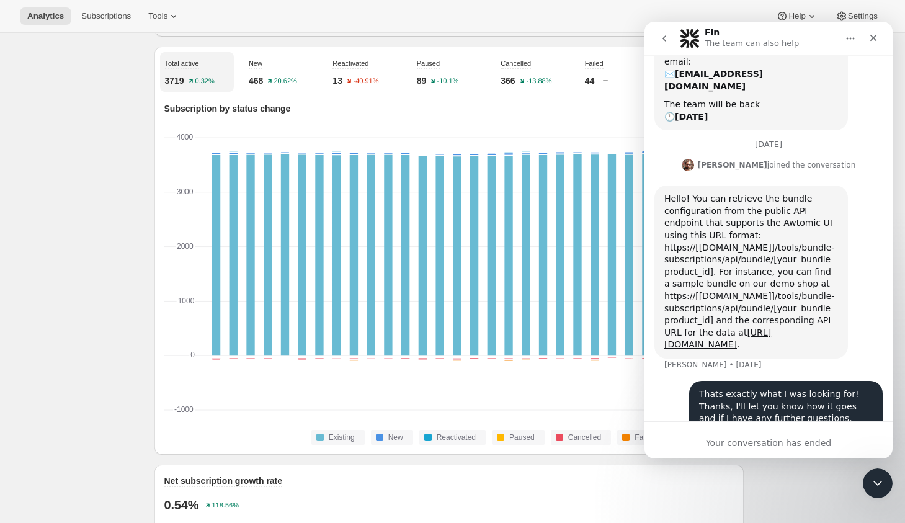
click at [669, 40] on icon "go back" at bounding box center [664, 38] width 10 height 10
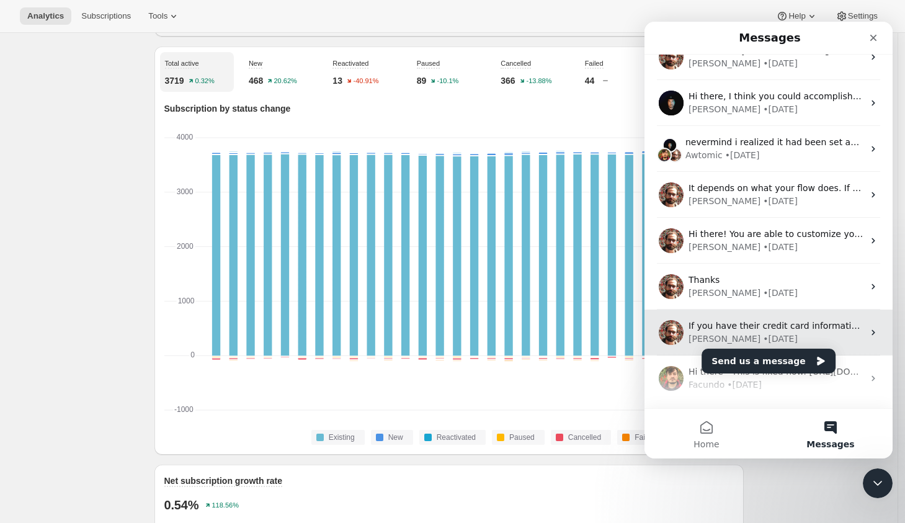
scroll to position [106, 0]
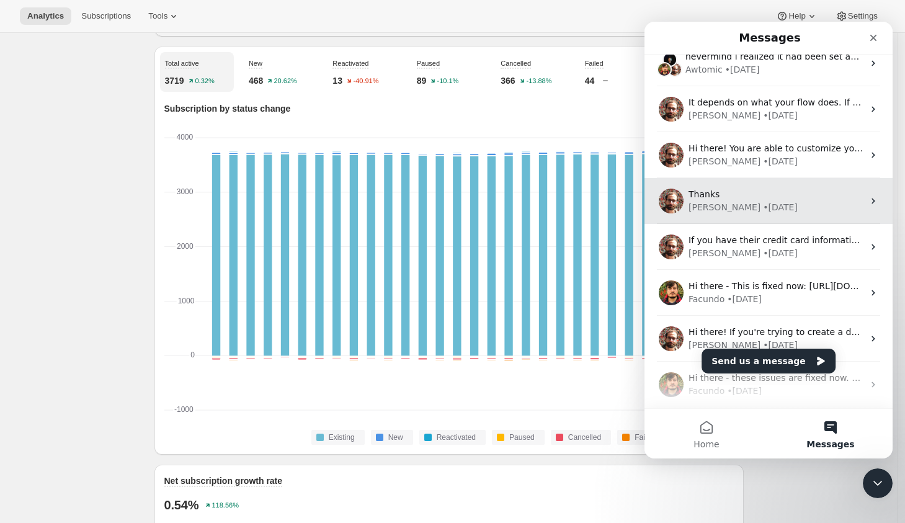
click at [783, 207] on div "[PERSON_NAME] • [DATE]" at bounding box center [775, 207] width 175 height 13
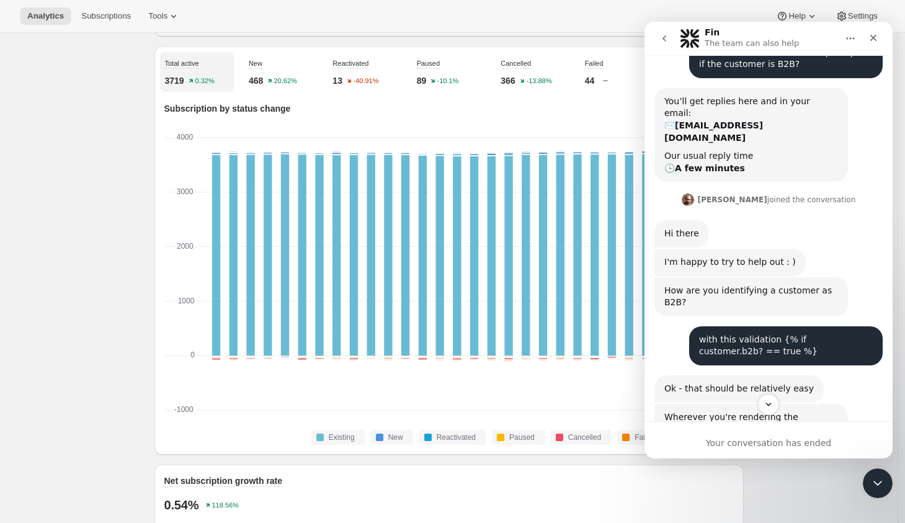
scroll to position [191, 0]
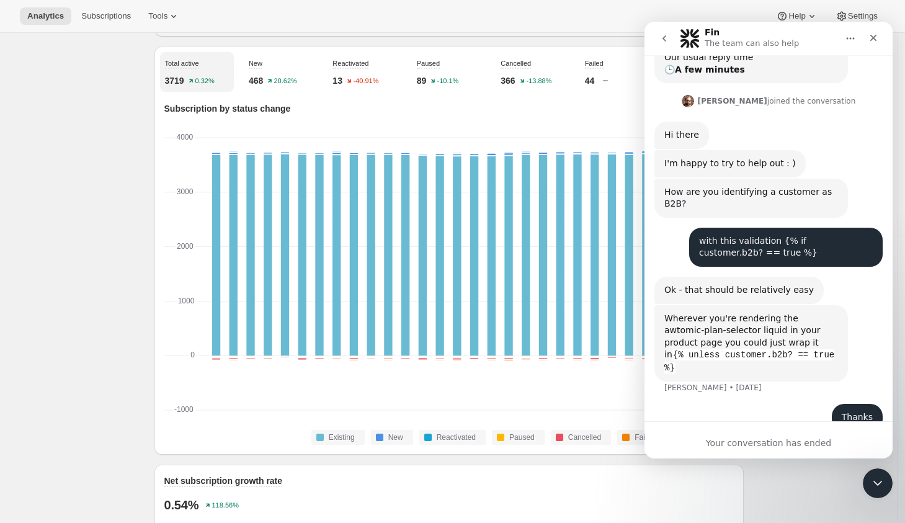
click at [656, 39] on button "go back" at bounding box center [664, 39] width 24 height 24
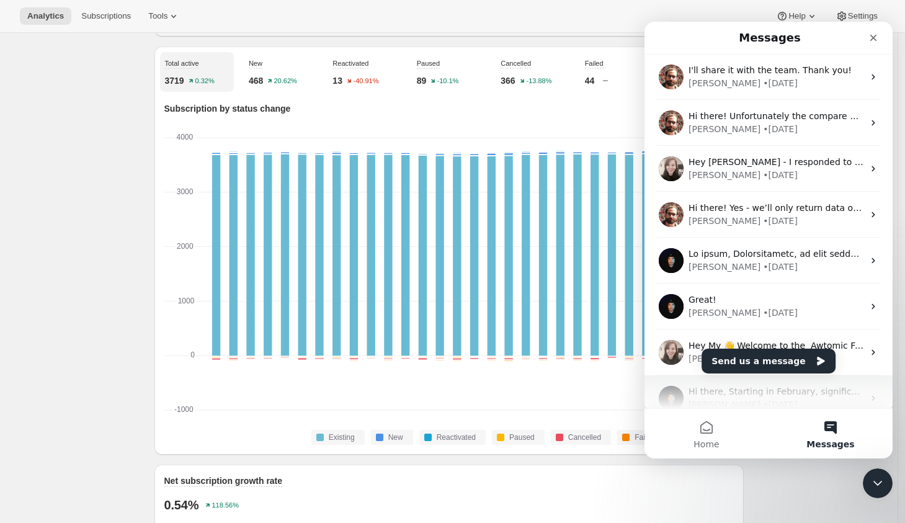
scroll to position [935, 0]
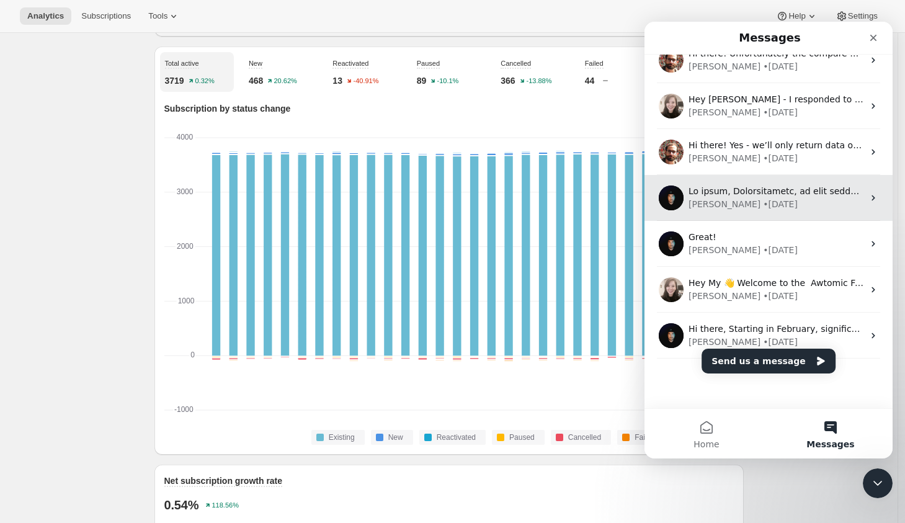
click at [796, 207] on div "[PERSON_NAME] • [DATE]" at bounding box center [775, 204] width 175 height 13
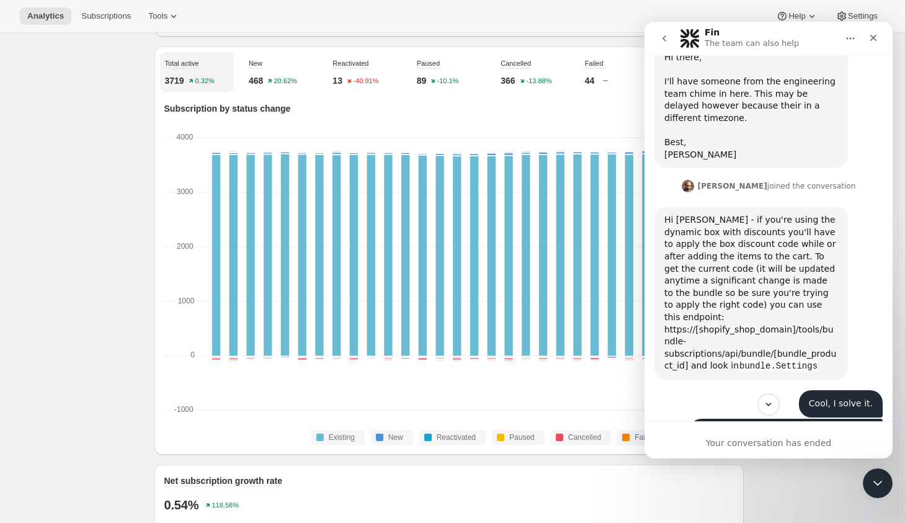
scroll to position [368, 0]
click at [667, 35] on icon "go back" at bounding box center [664, 38] width 10 height 10
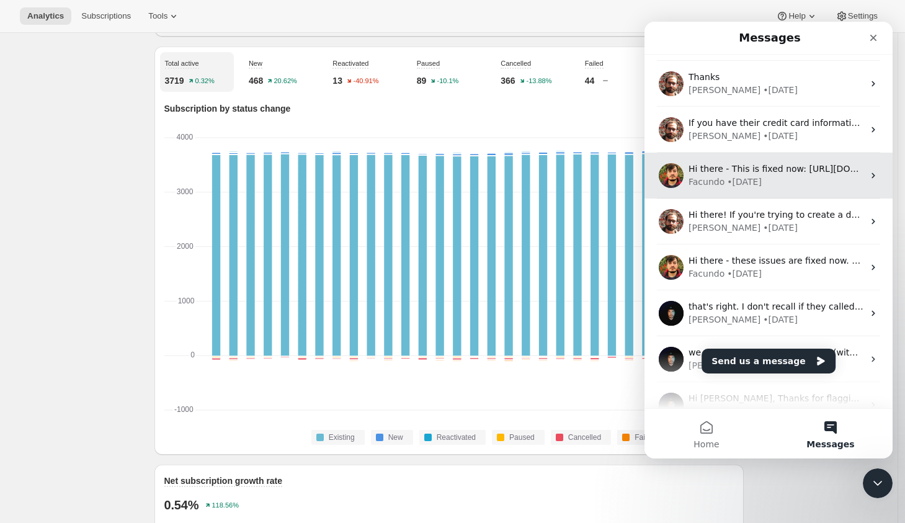
scroll to position [224, 0]
click at [777, 182] on div "Facundo • [DATE]" at bounding box center [775, 181] width 175 height 13
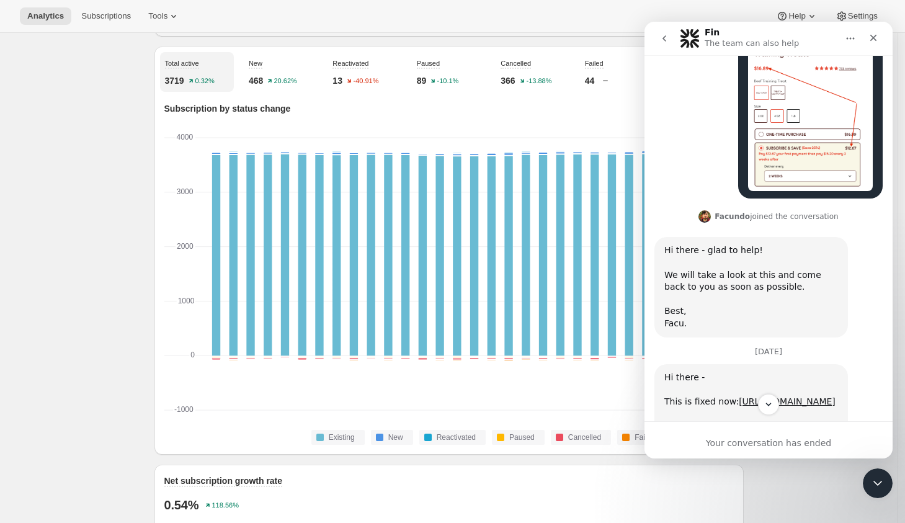
scroll to position [863, 0]
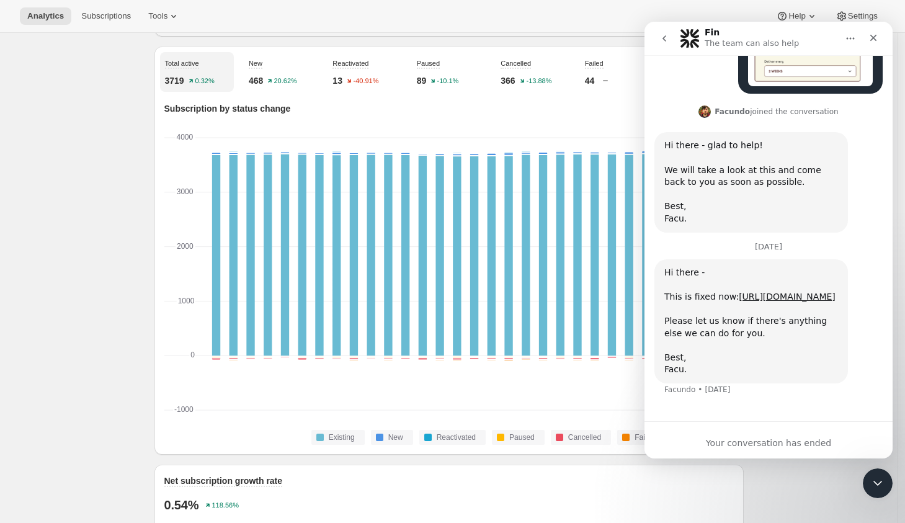
click at [672, 38] on button "go back" at bounding box center [664, 39] width 24 height 24
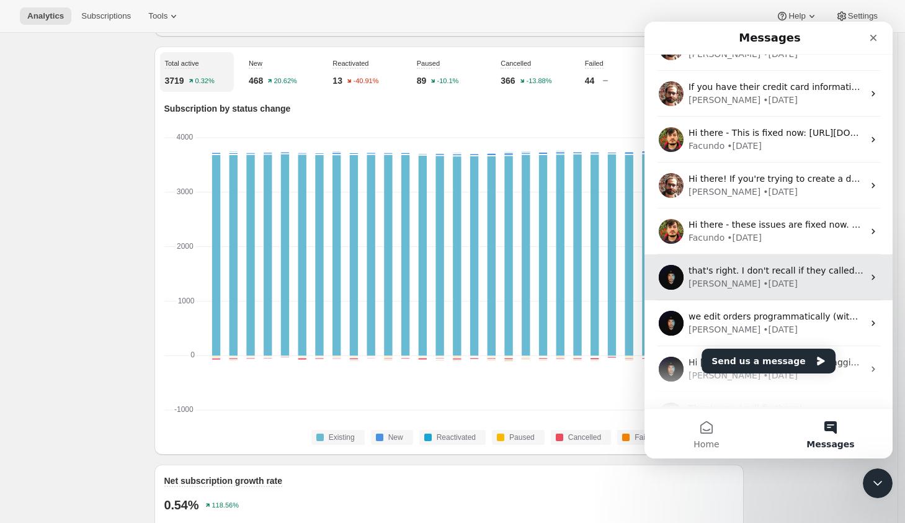
scroll to position [318, 0]
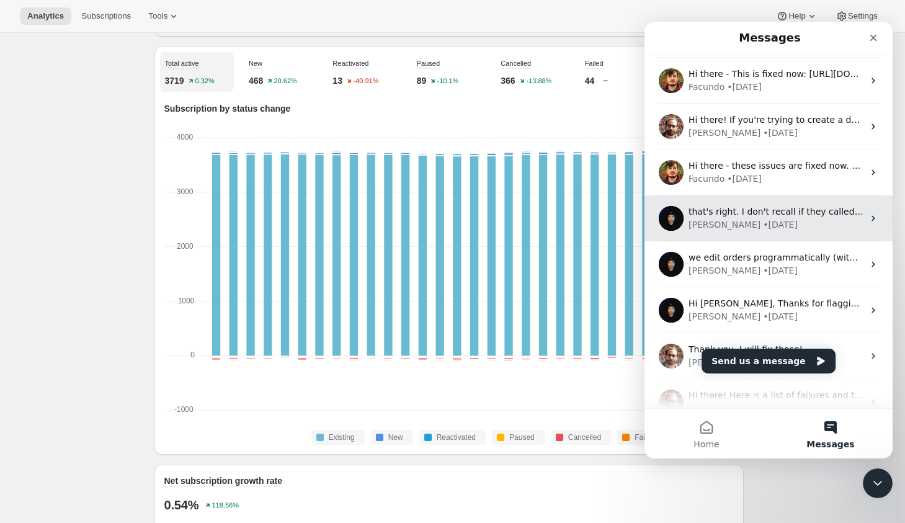
click at [809, 224] on div "[PERSON_NAME] • [DATE]" at bounding box center [775, 224] width 175 height 13
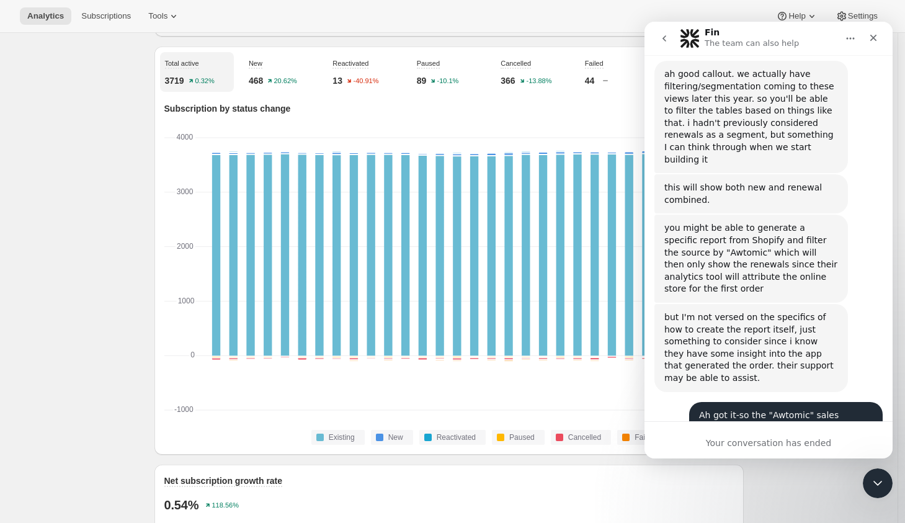
scroll to position [847, 0]
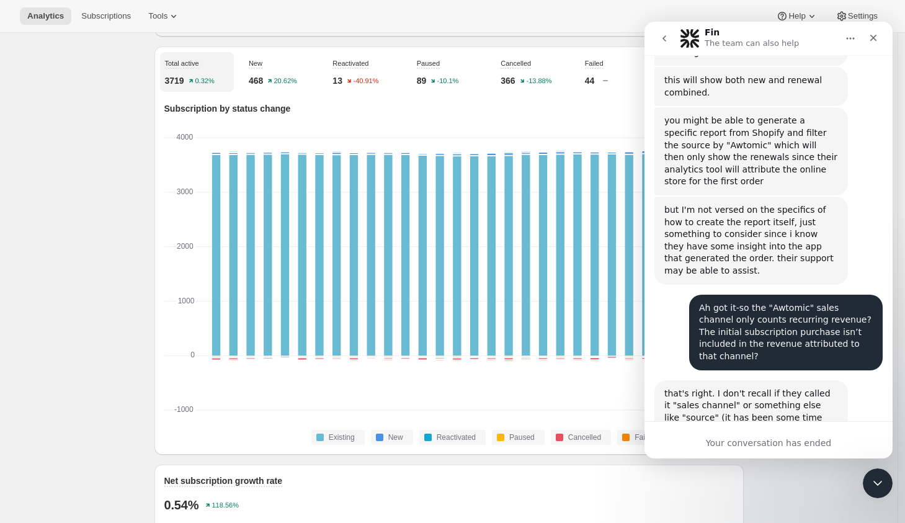
click at [666, 39] on icon "go back" at bounding box center [664, 38] width 10 height 10
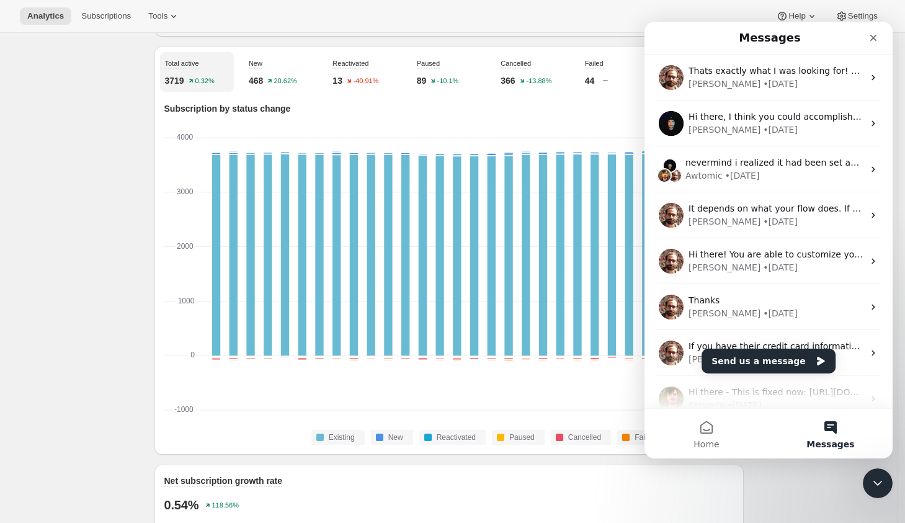
scroll to position [0, 0]
click at [876, 39] on icon "Close" at bounding box center [873, 38] width 10 height 10
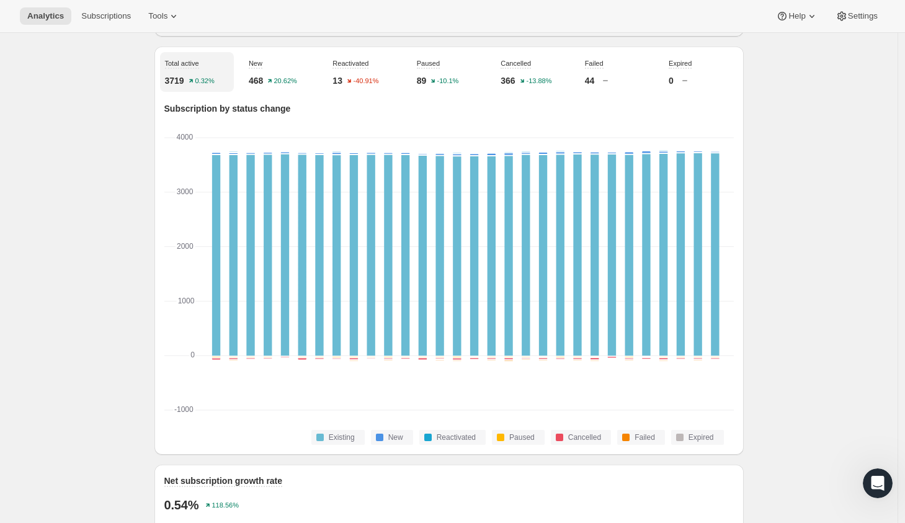
click at [714, 78] on div "Expired 0" at bounding box center [701, 72] width 74 height 40
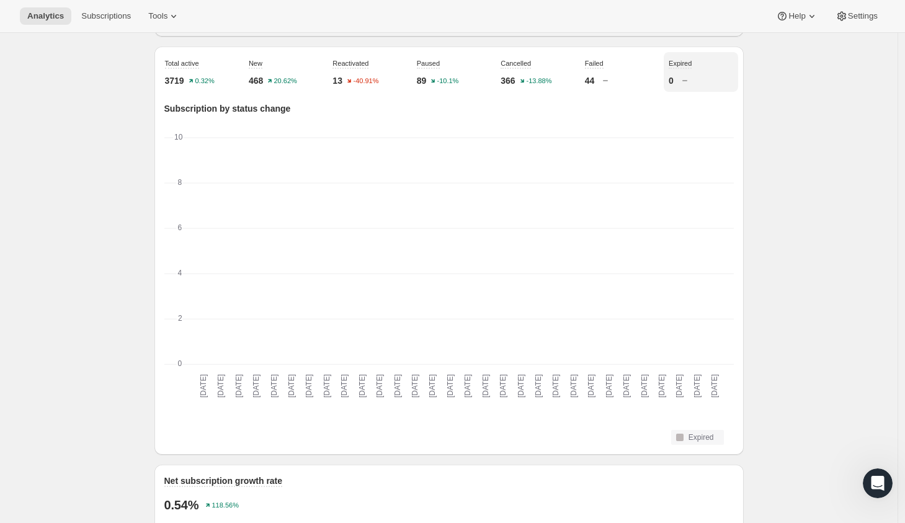
click at [226, 76] on div "Total active 3719 0.32%" at bounding box center [197, 72] width 74 height 40
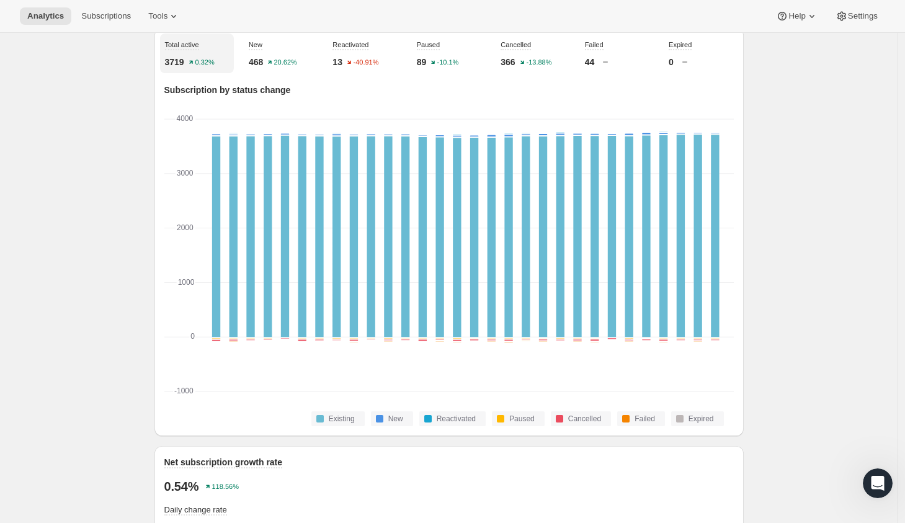
scroll to position [437, 0]
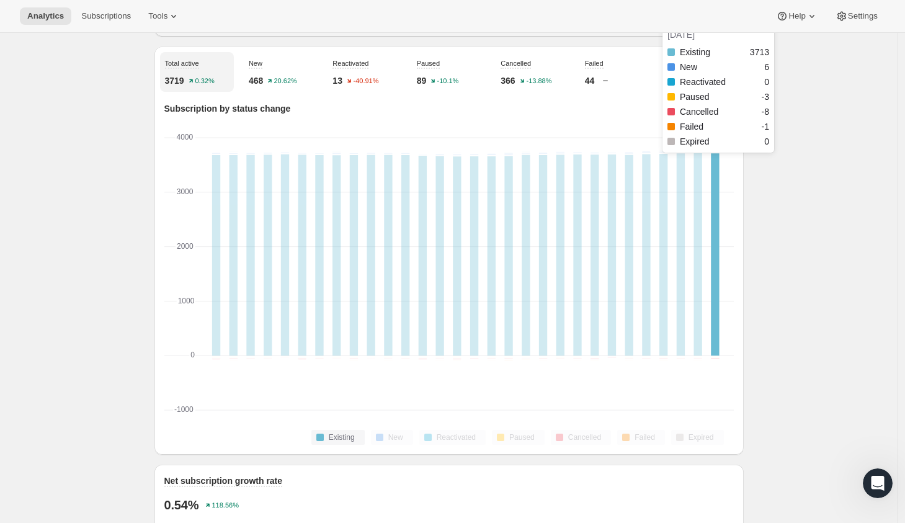
click at [718, 251] on rect "Existing-0 3713" at bounding box center [715, 254] width 8 height 203
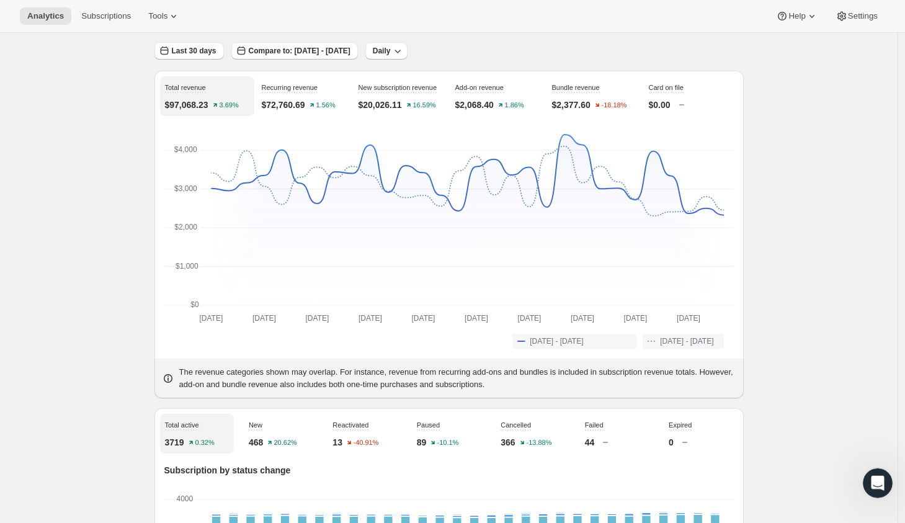
scroll to position [0, 0]
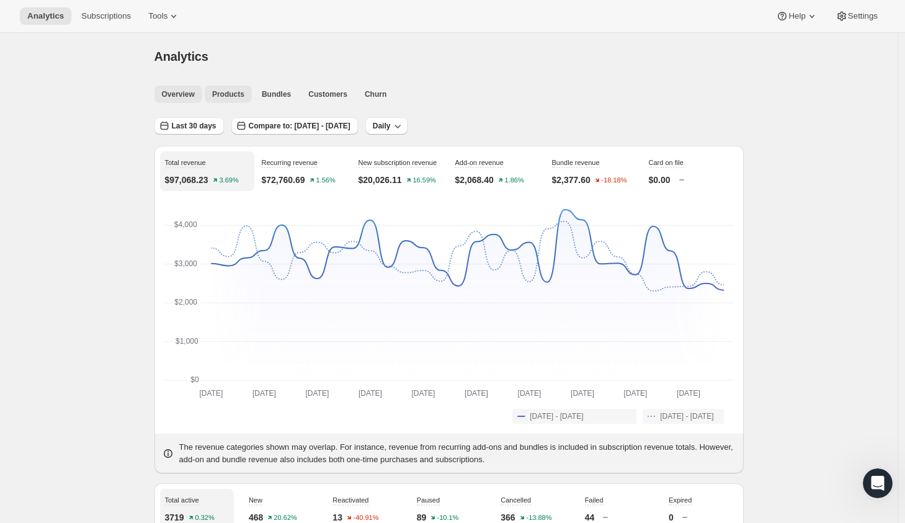
click at [244, 99] on span "Products" at bounding box center [228, 94] width 32 height 10
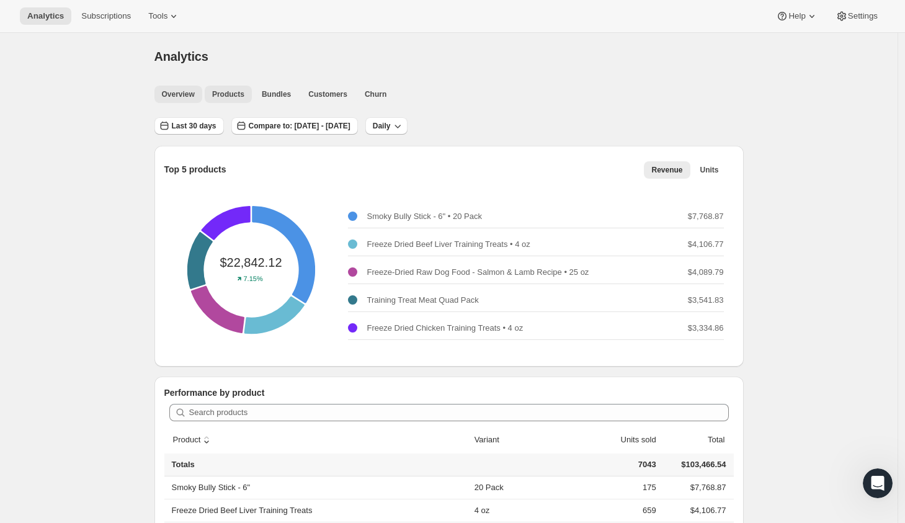
click at [189, 92] on span "Overview" at bounding box center [178, 94] width 33 height 10
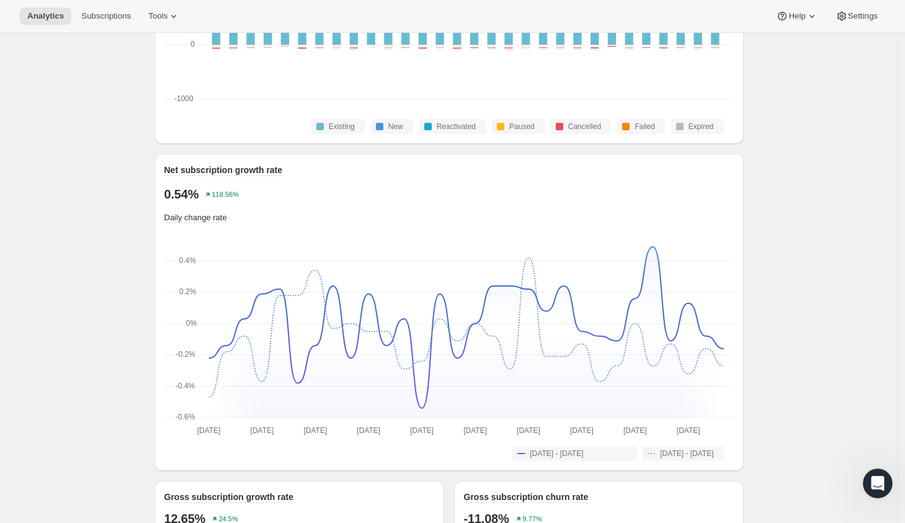
scroll to position [744, 0]
